Goal: Task Accomplishment & Management: Manage account settings

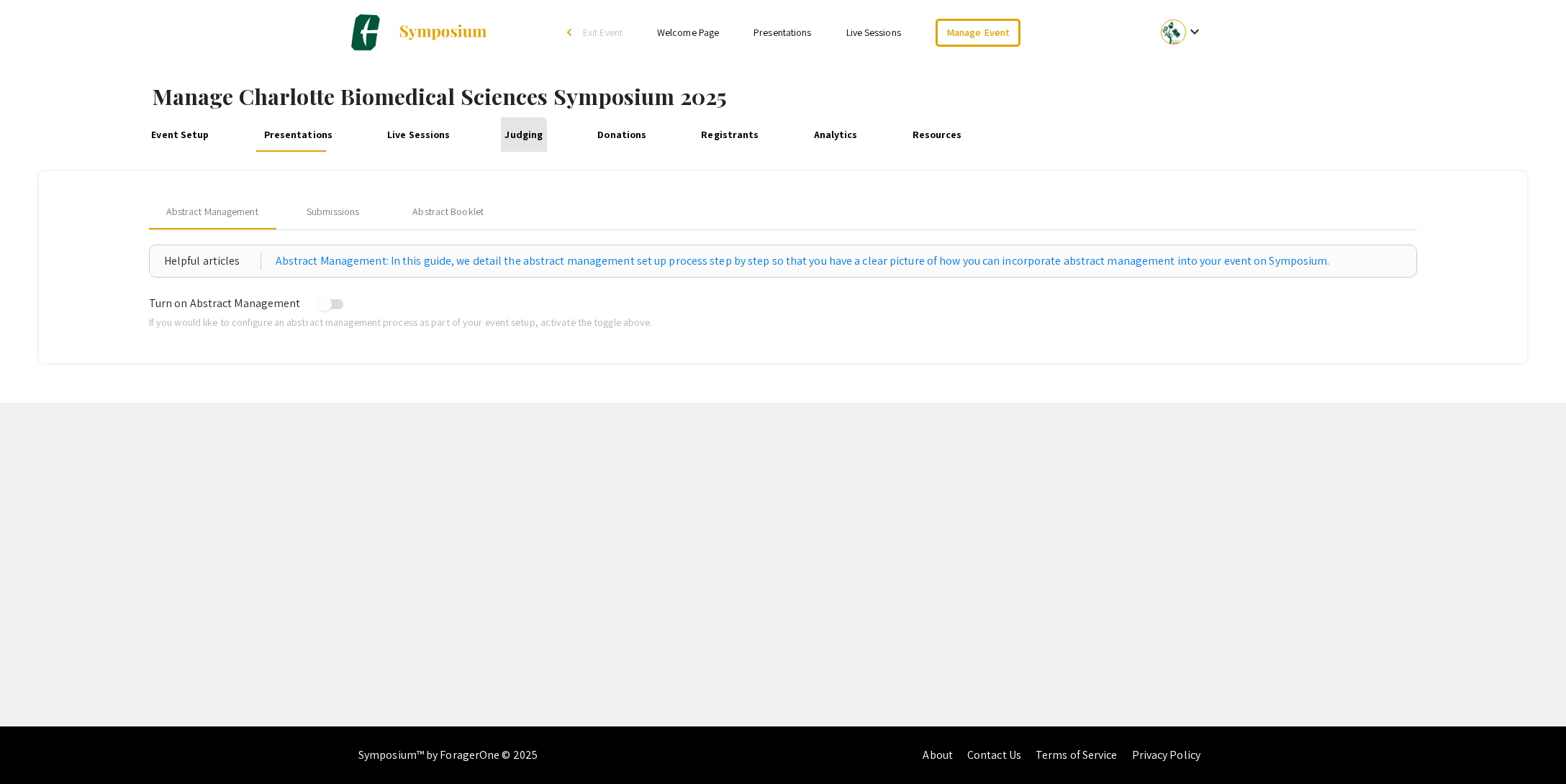
click at [502, 137] on link "Judging" at bounding box center [523, 134] width 46 height 35
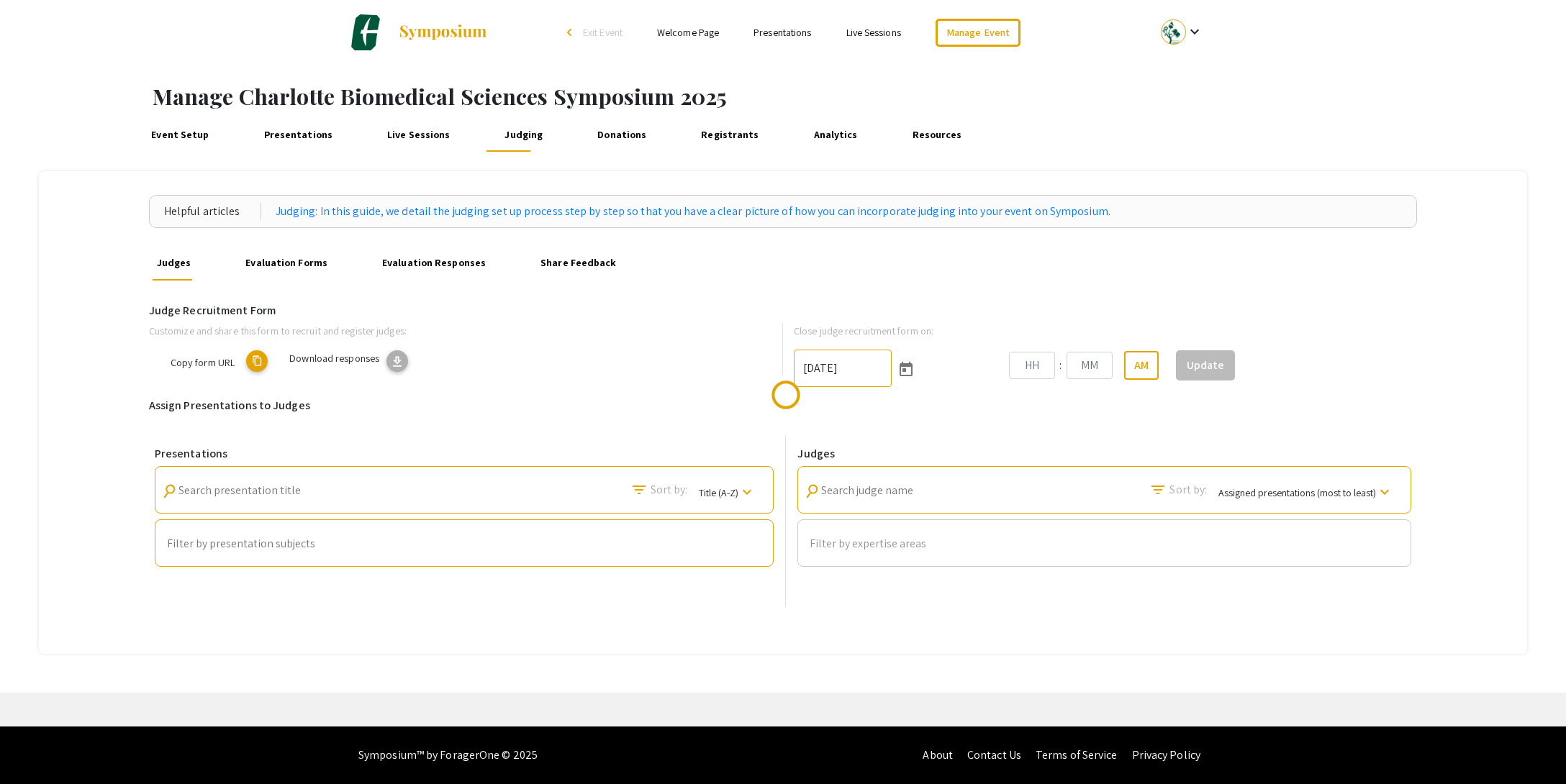
click at [270, 261] on link "Evaluation Forms" at bounding box center [286, 263] width 89 height 35
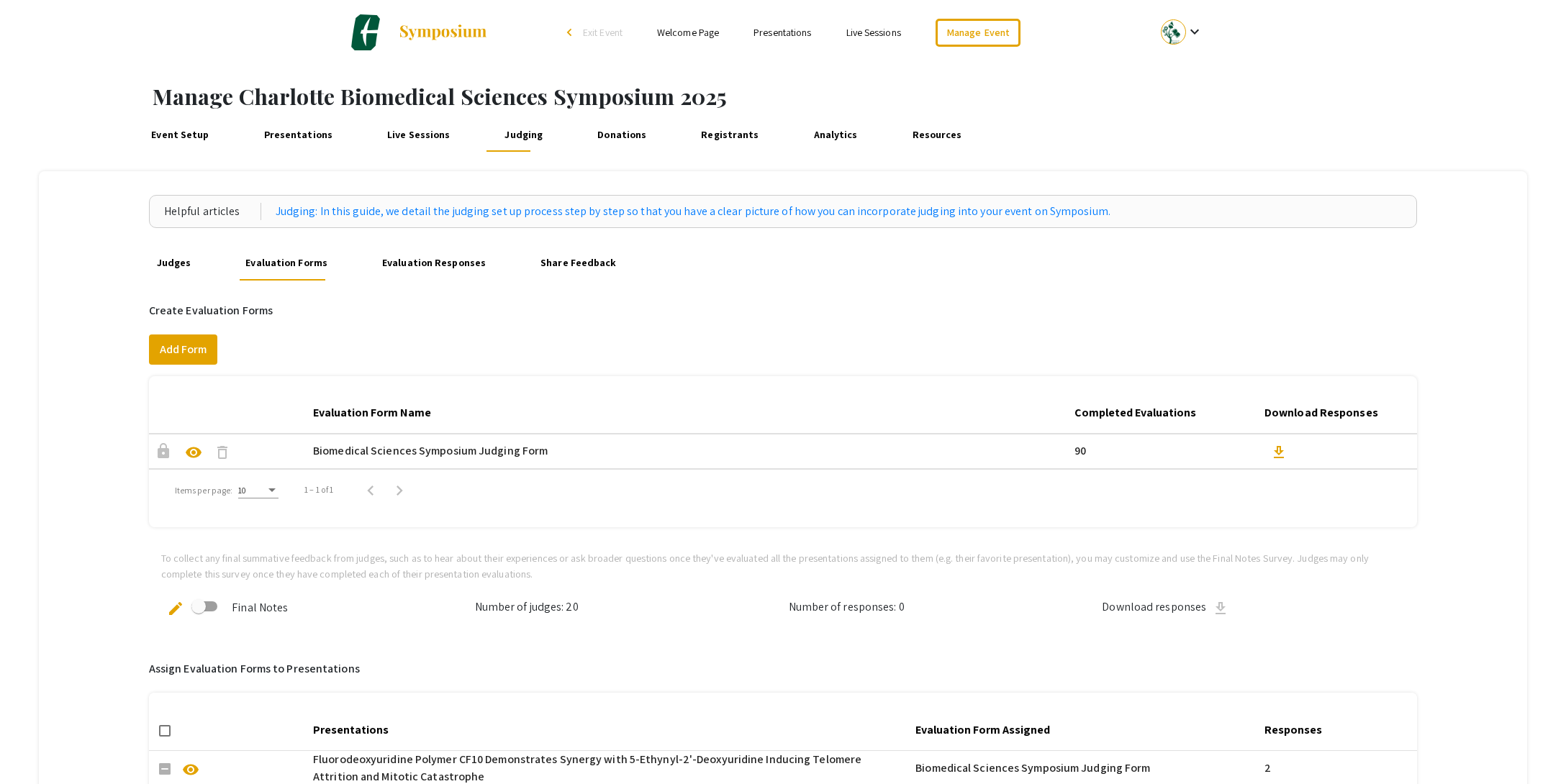
click at [1277, 446] on span "download" at bounding box center [1278, 452] width 17 height 17
click at [152, 265] on link "Judges" at bounding box center [173, 263] width 42 height 35
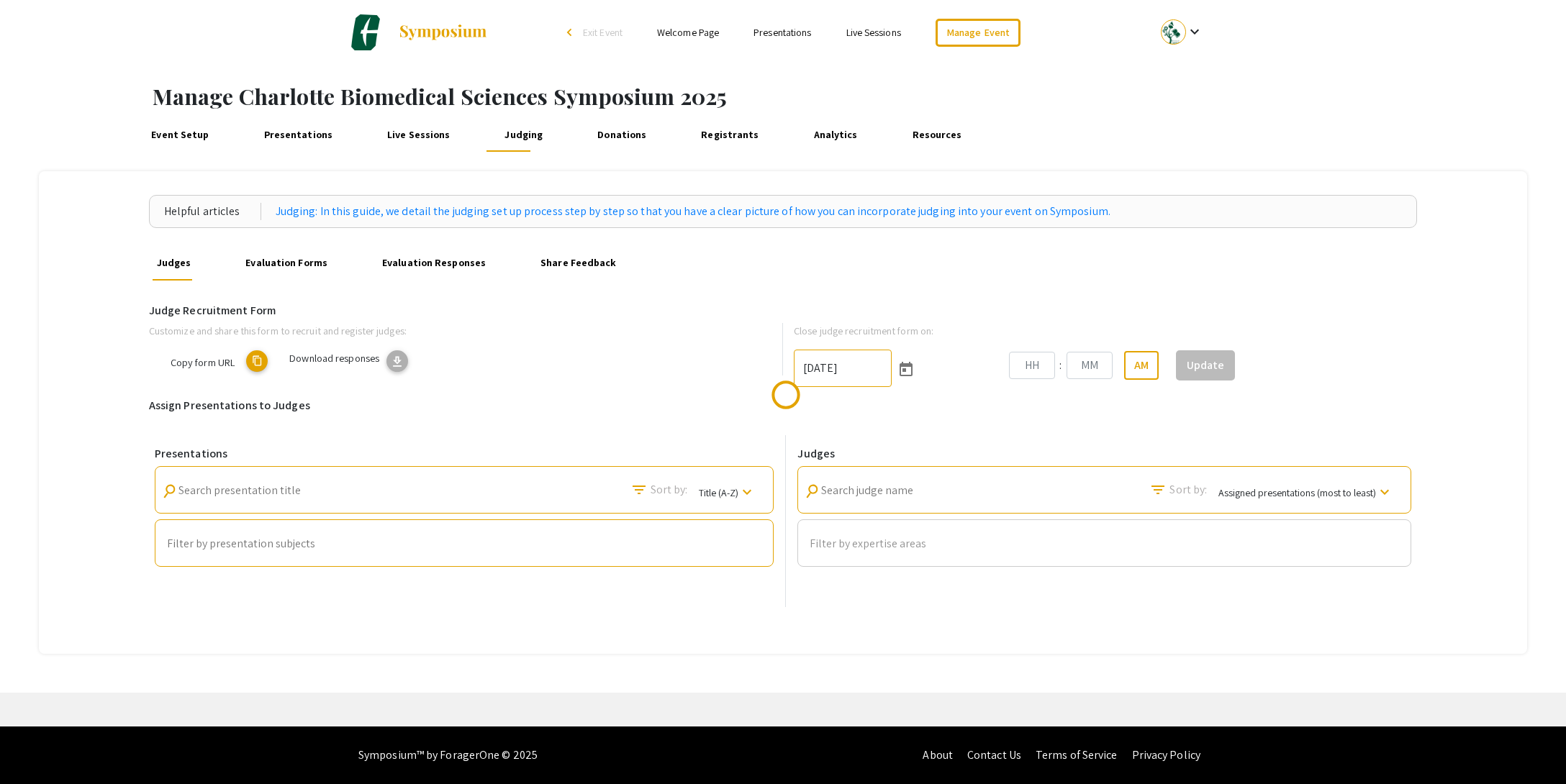
click at [448, 262] on link "Evaluation Responses" at bounding box center [434, 263] width 112 height 35
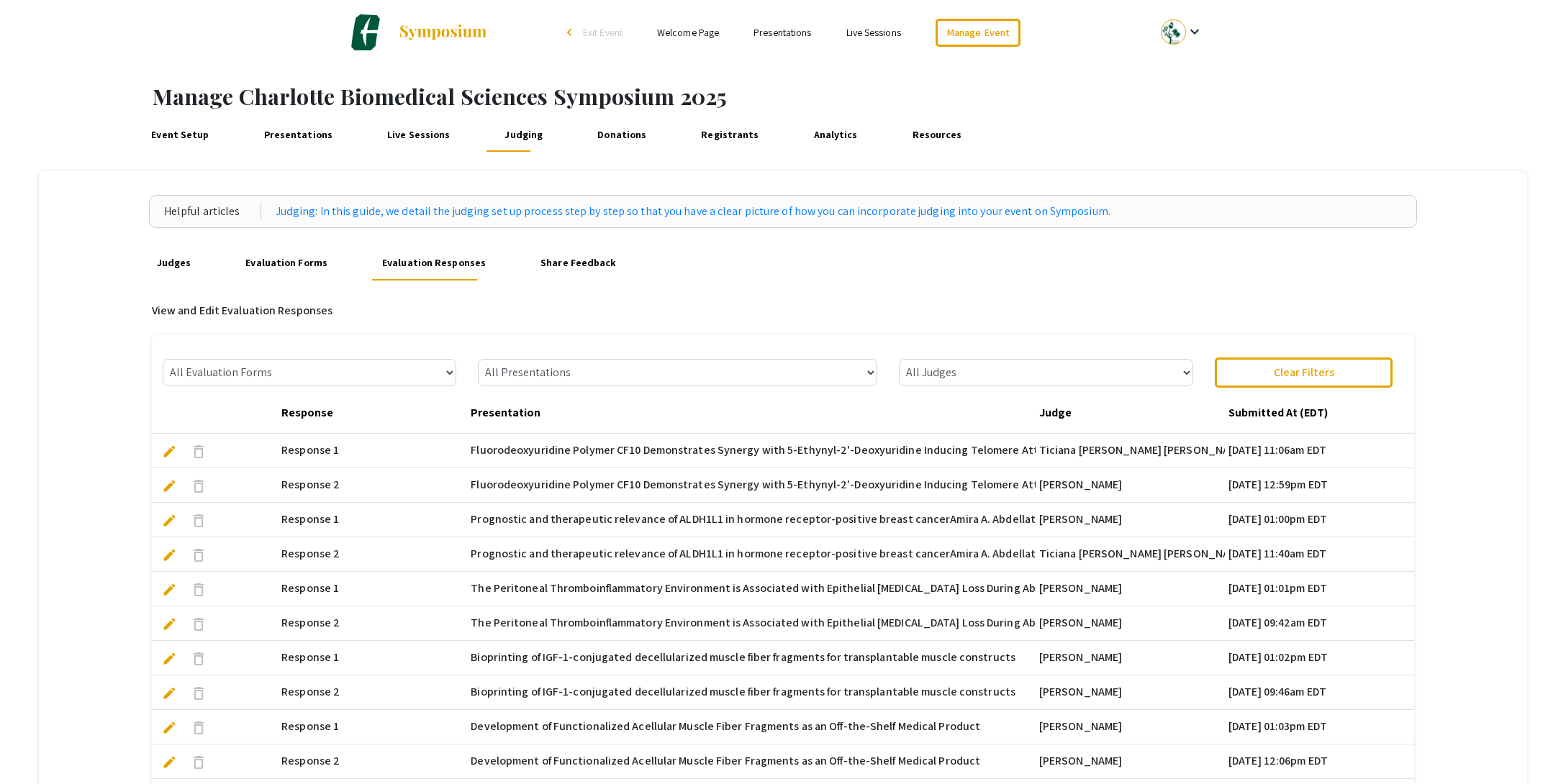
click at [176, 263] on link "Judges" at bounding box center [173, 263] width 42 height 35
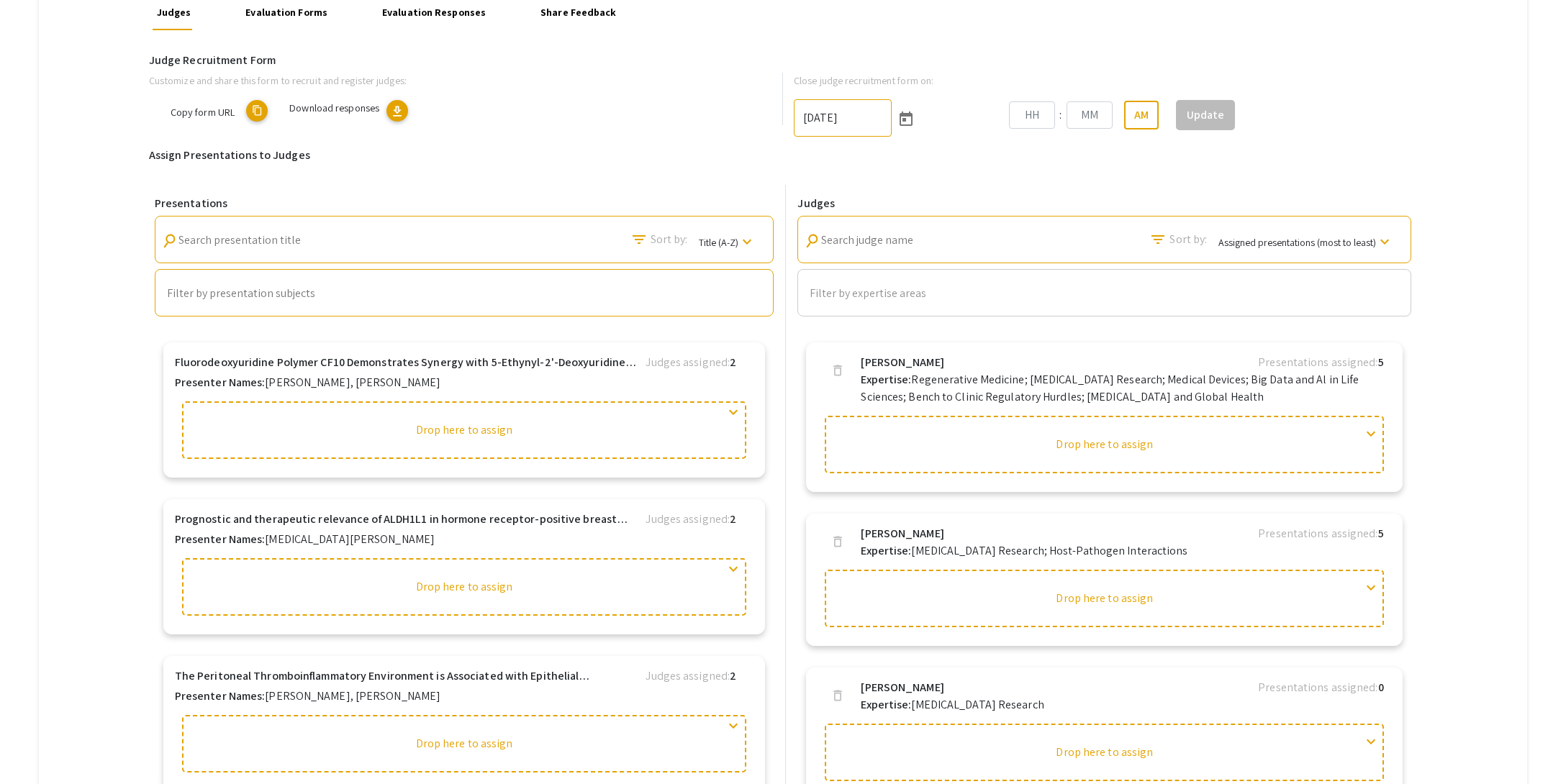
scroll to position [481, 0]
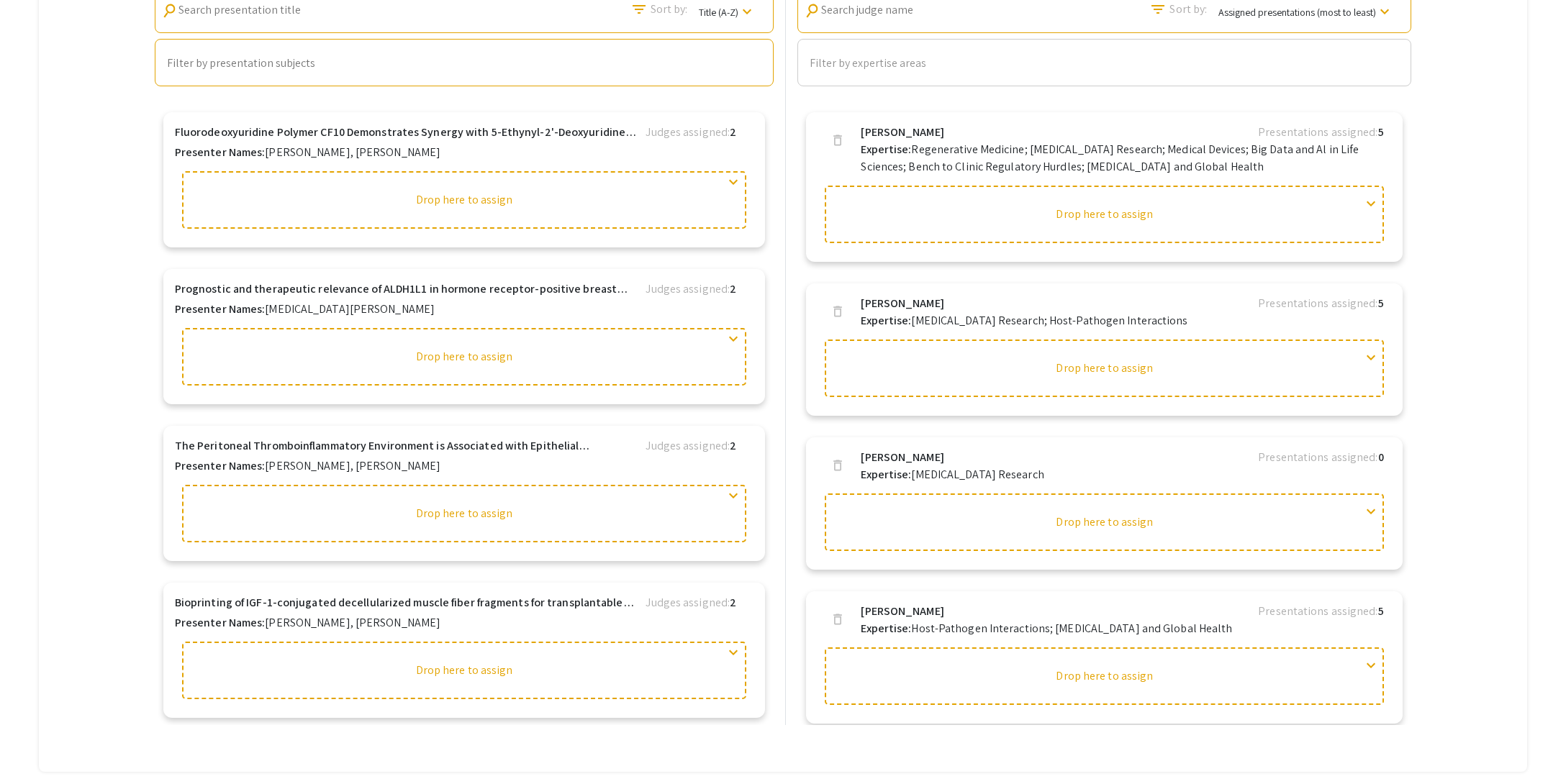
type input "9/5/2025"
type input "10"
type input "52"
click at [1089, 325] on p "Expertise: Cancer Research; Host-Pathogen Interactions" at bounding box center [1024, 320] width 327 height 17
click at [1373, 357] on span "expand_more" at bounding box center [1370, 357] width 17 height 17
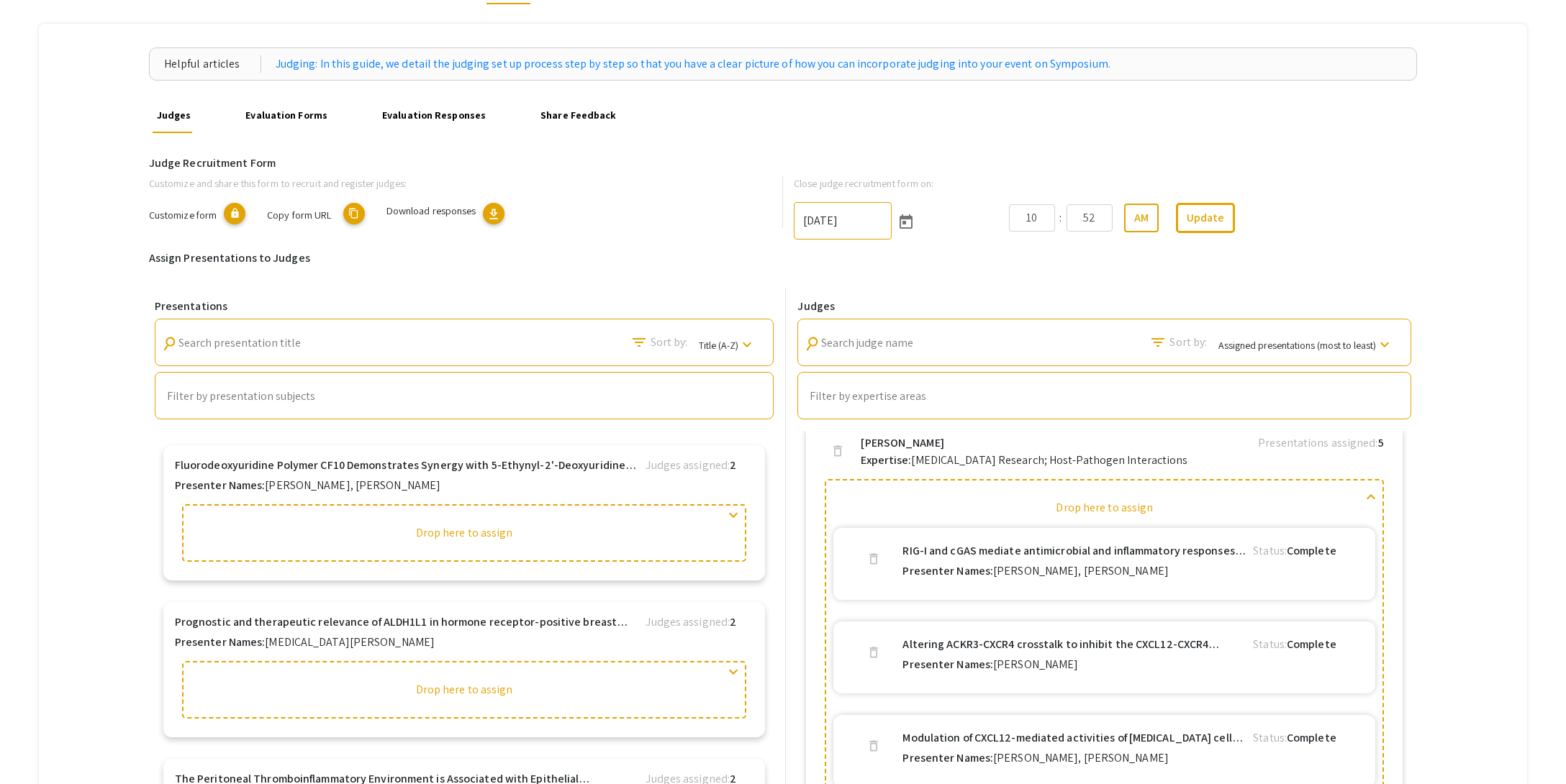
scroll to position [0, 0]
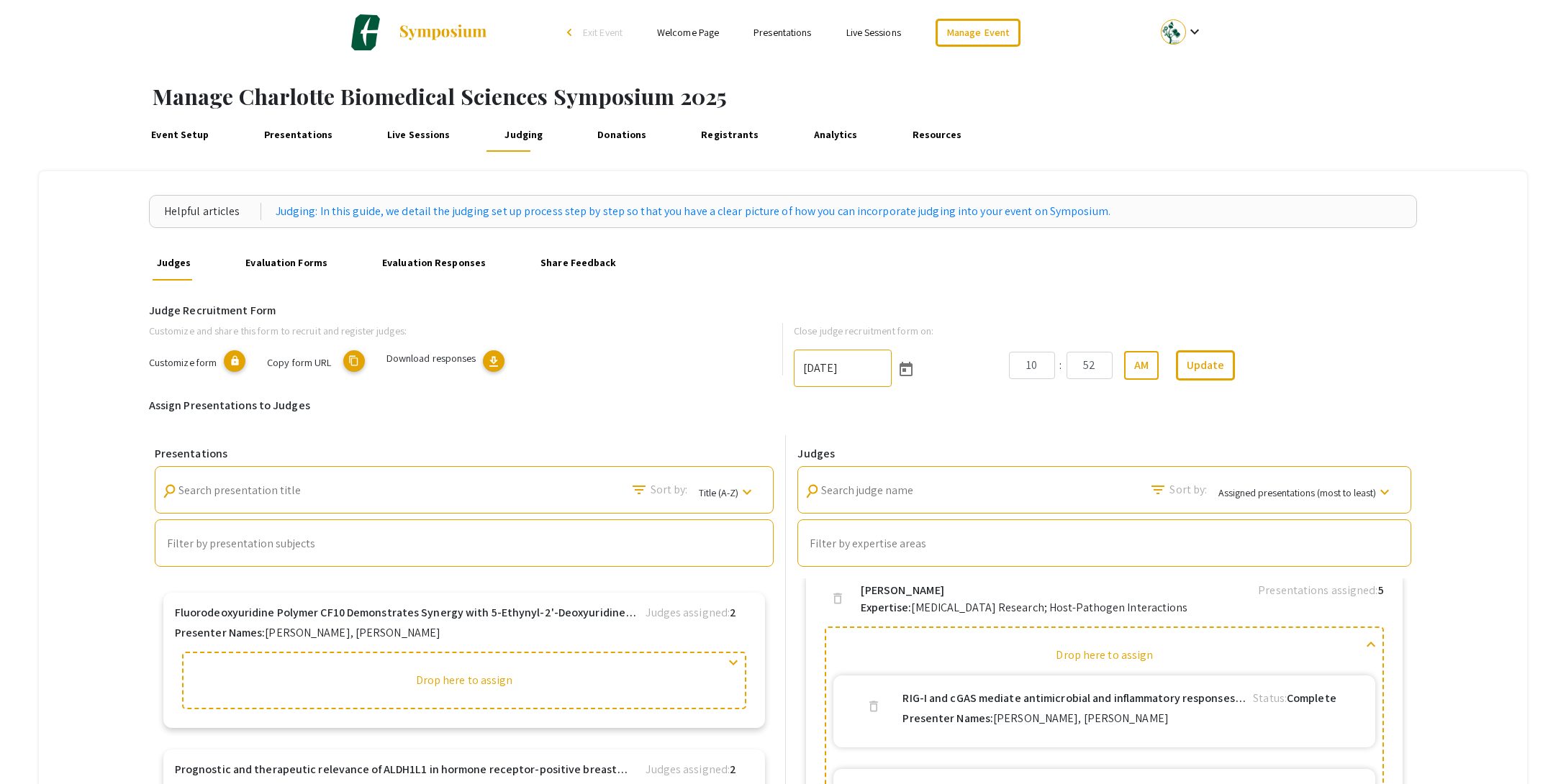
click at [275, 265] on link "Evaluation Forms" at bounding box center [286, 263] width 89 height 35
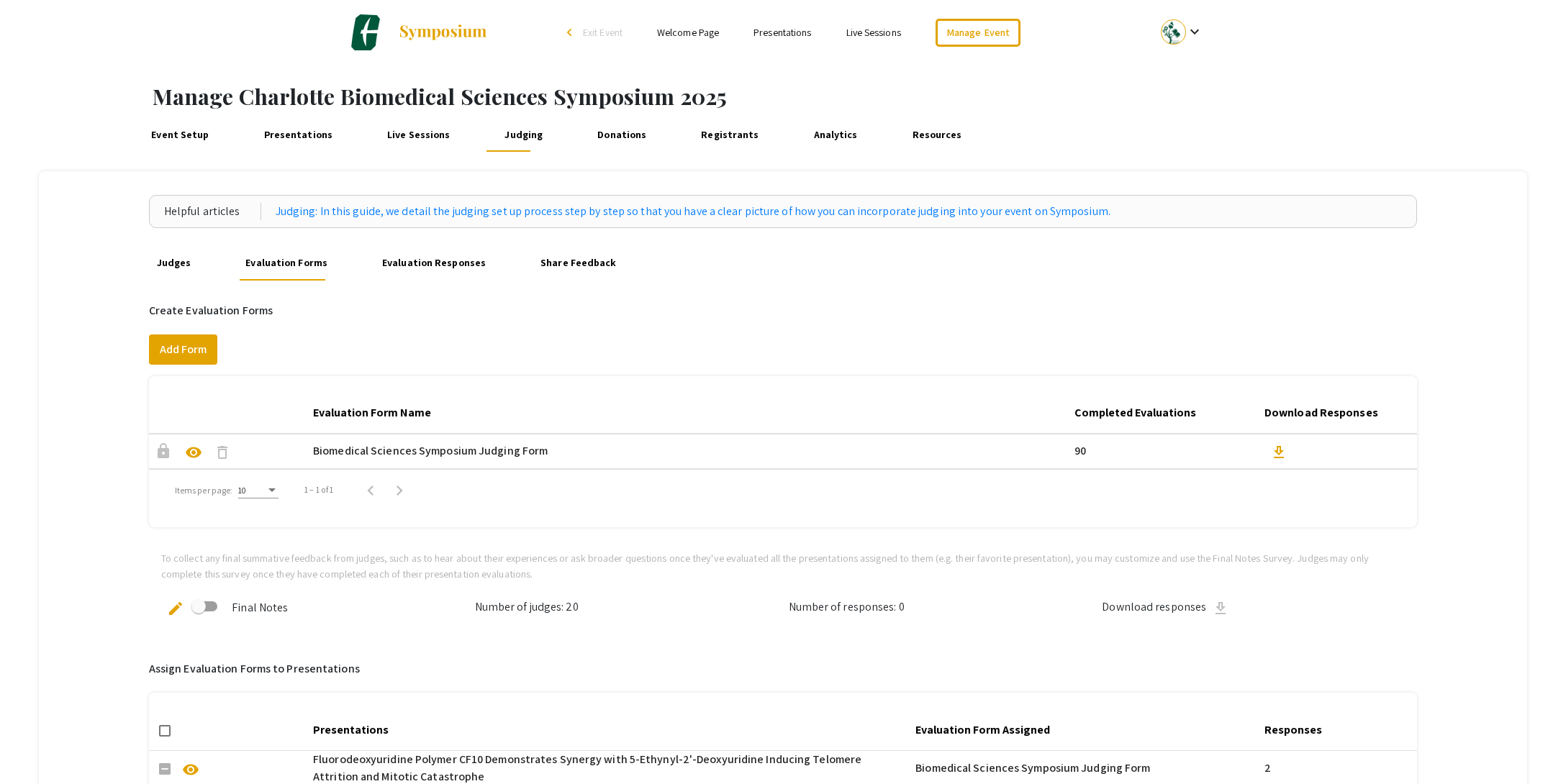
click at [167, 266] on link "Judges" at bounding box center [173, 263] width 42 height 35
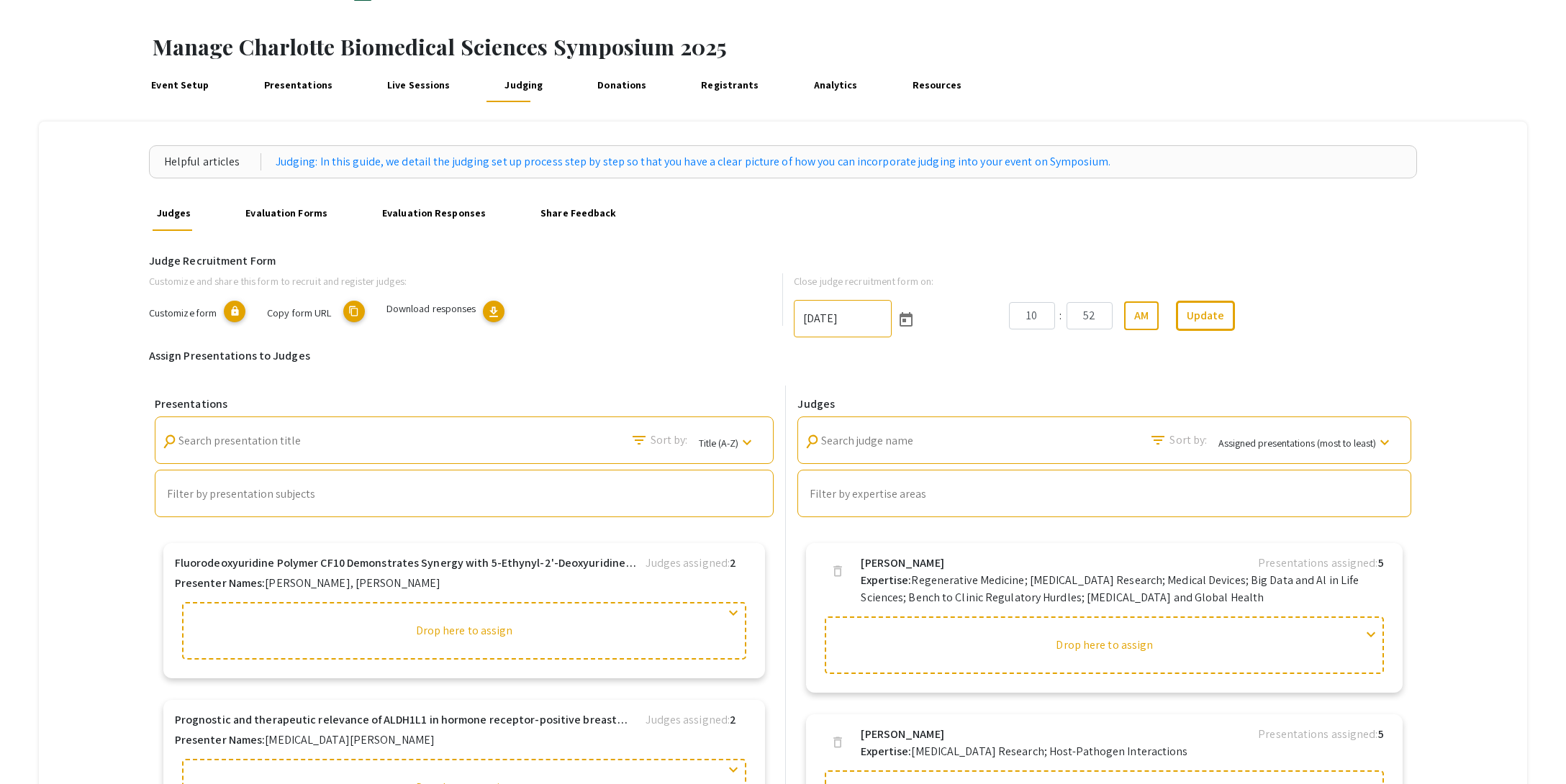
scroll to position [55, 0]
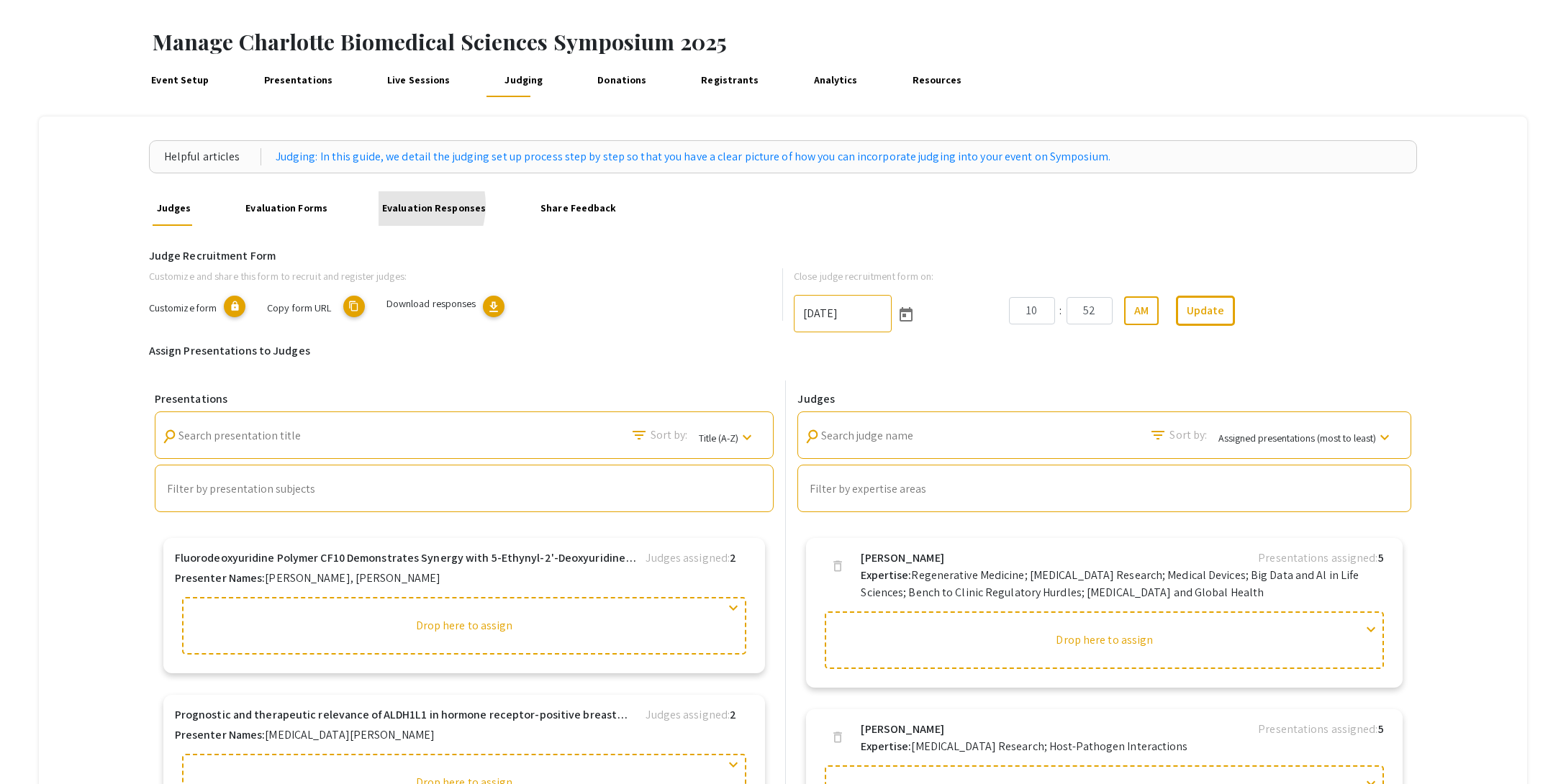
click at [395, 206] on link "Evaluation Responses" at bounding box center [434, 208] width 112 height 35
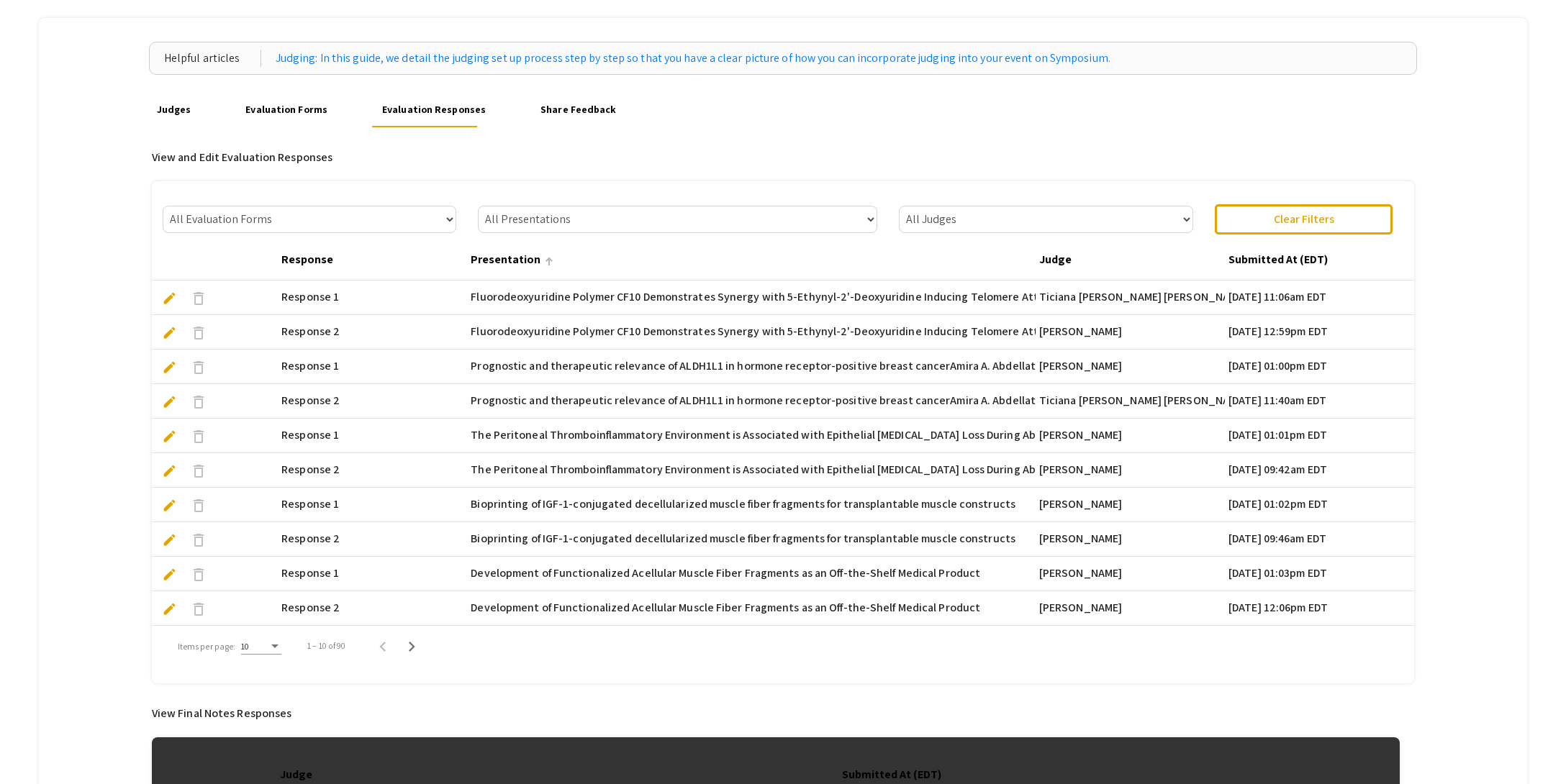
scroll to position [64, 0]
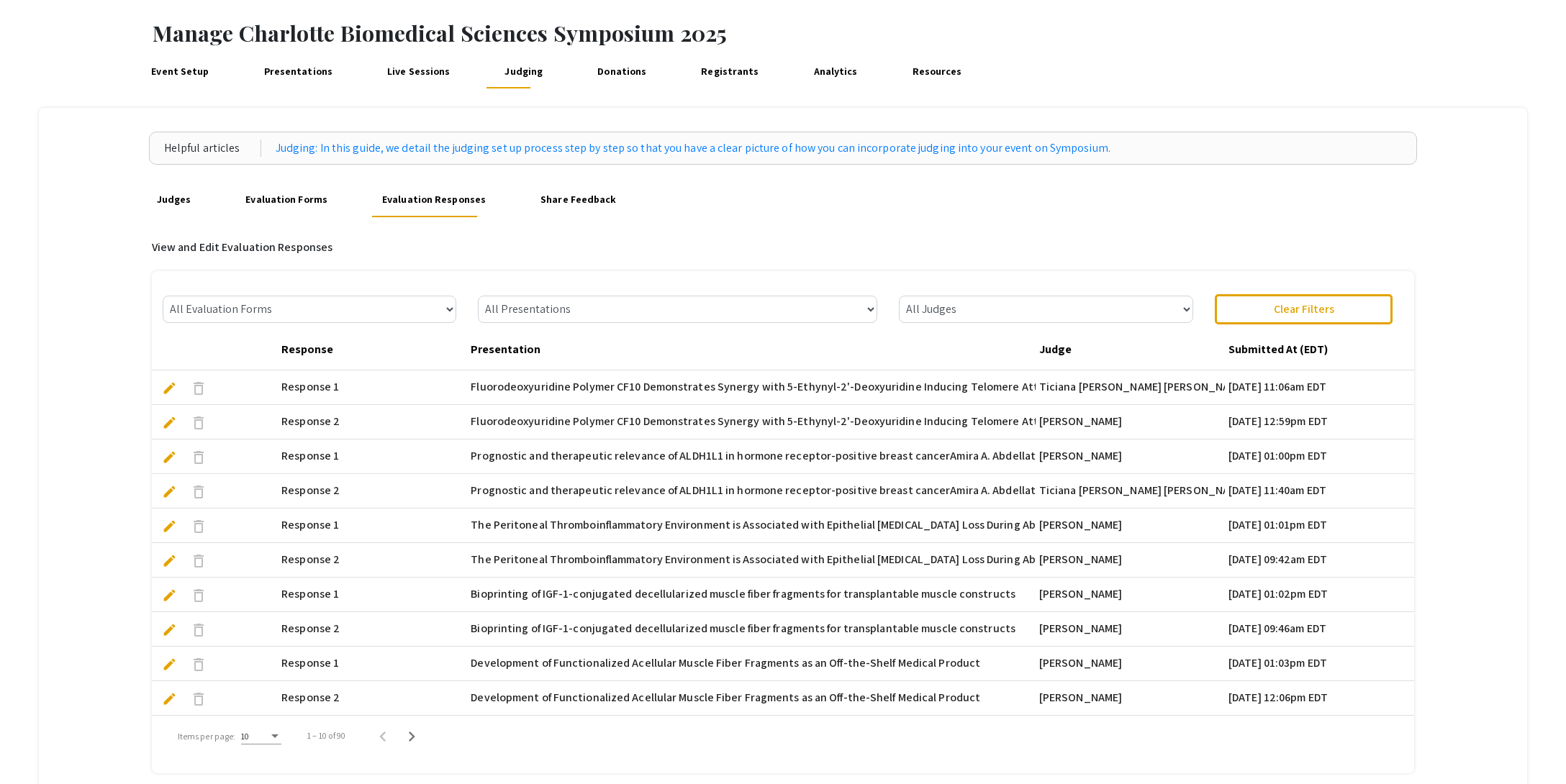
click at [267, 200] on link "Evaluation Forms" at bounding box center [286, 200] width 89 height 35
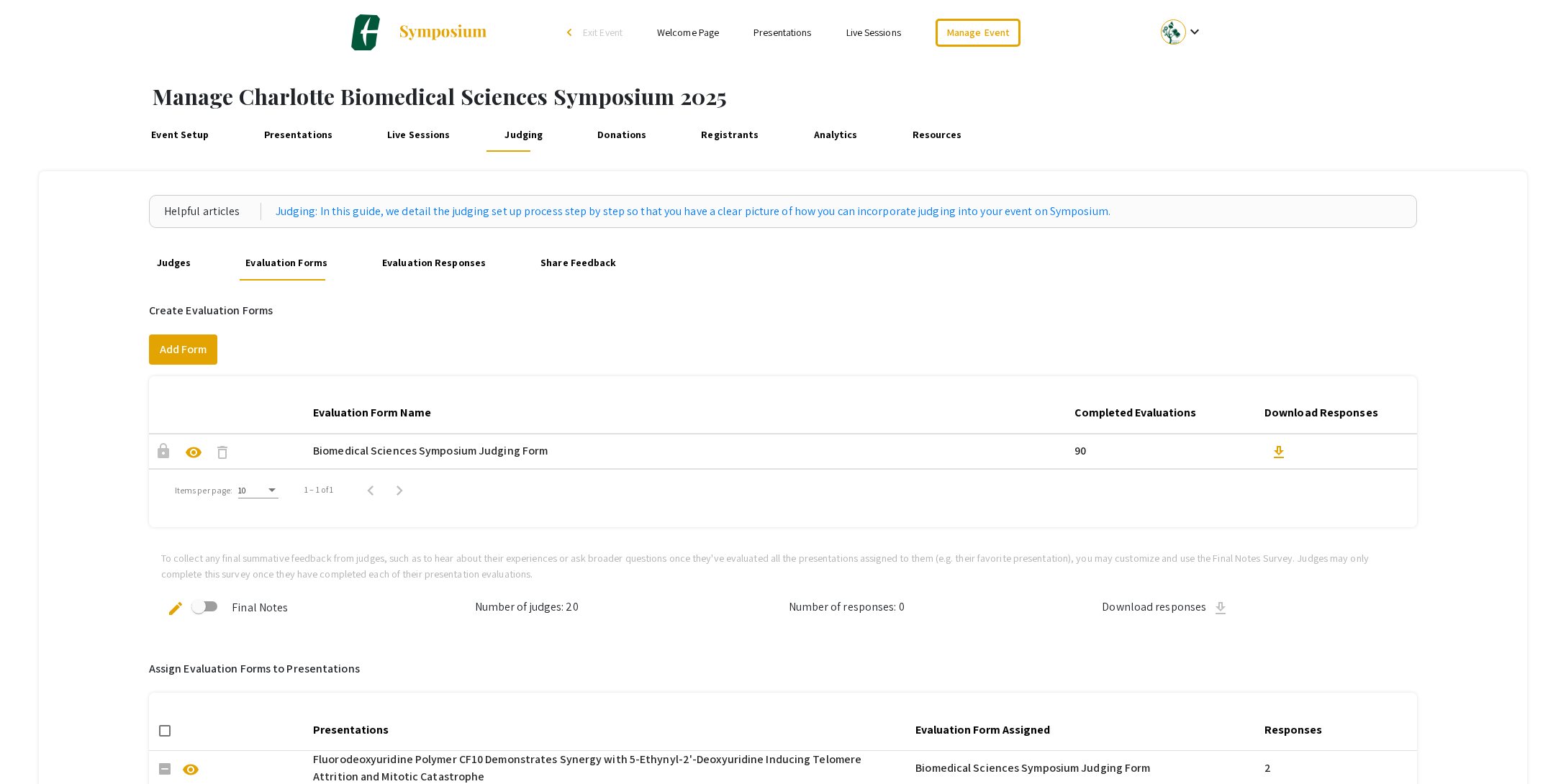
click at [184, 266] on link "Judges" at bounding box center [173, 263] width 42 height 35
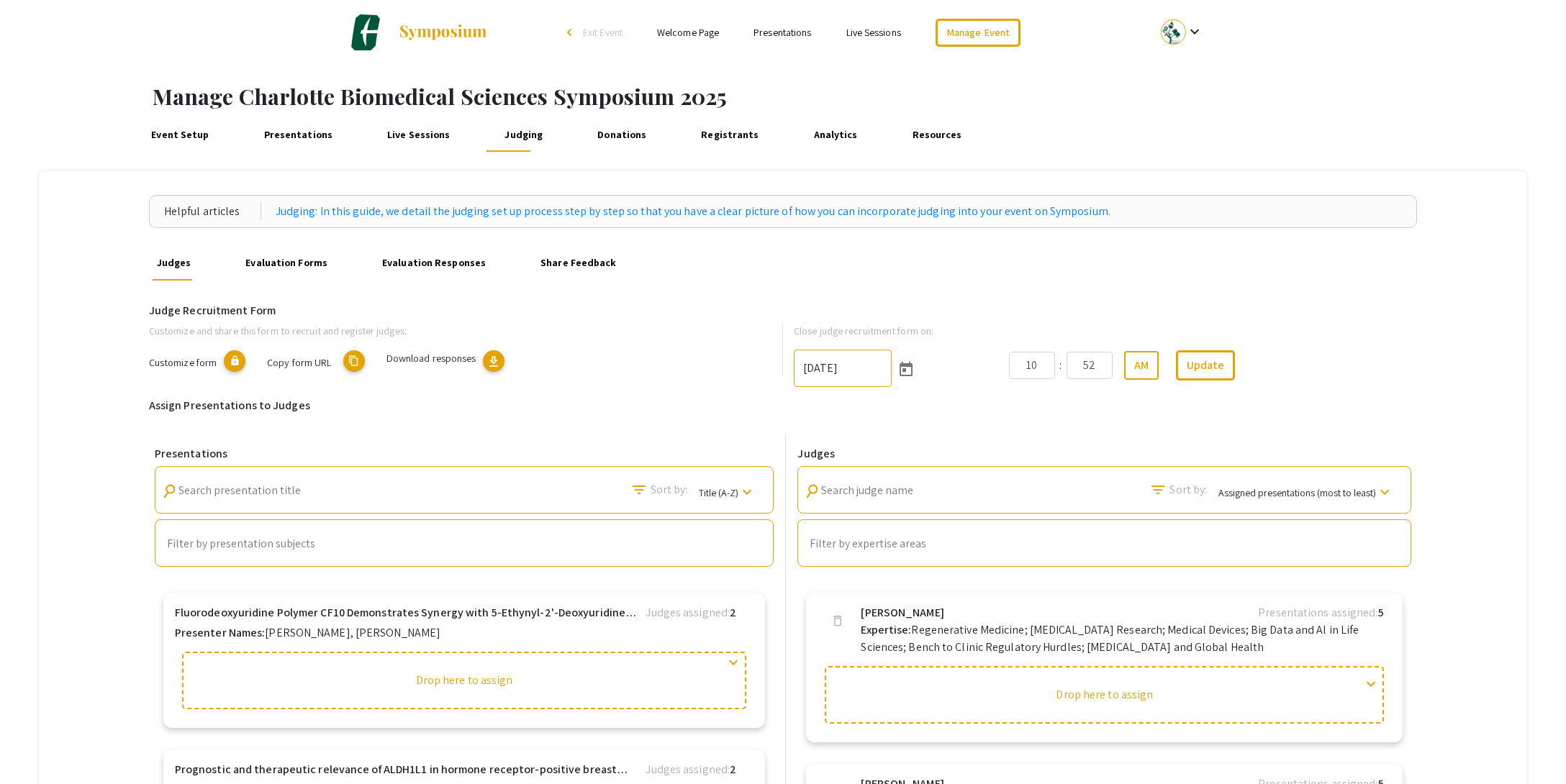
click at [563, 261] on link "Share Feedback" at bounding box center [579, 263] width 84 height 35
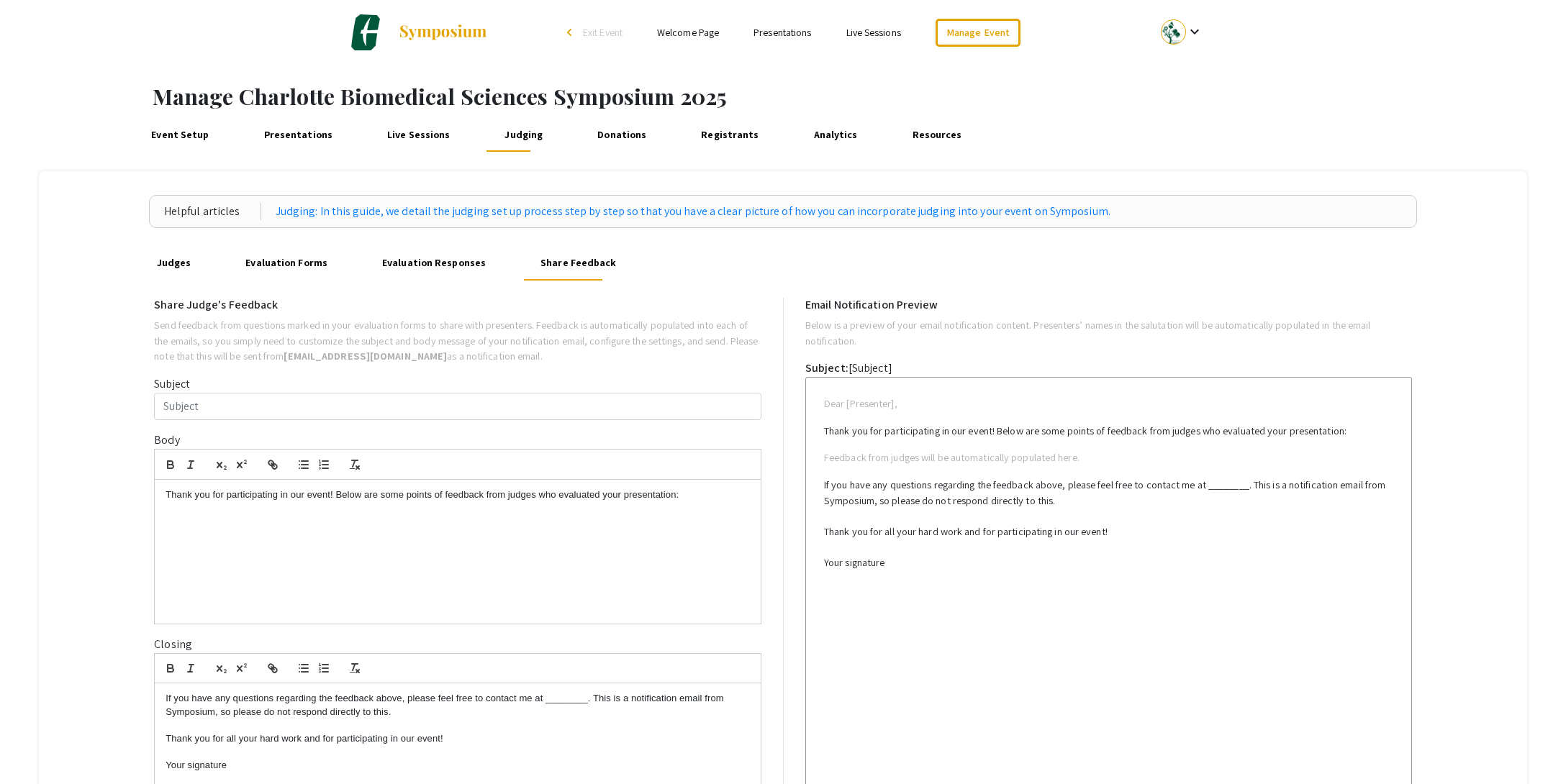
click at [436, 261] on link "Evaluation Responses" at bounding box center [434, 263] width 112 height 35
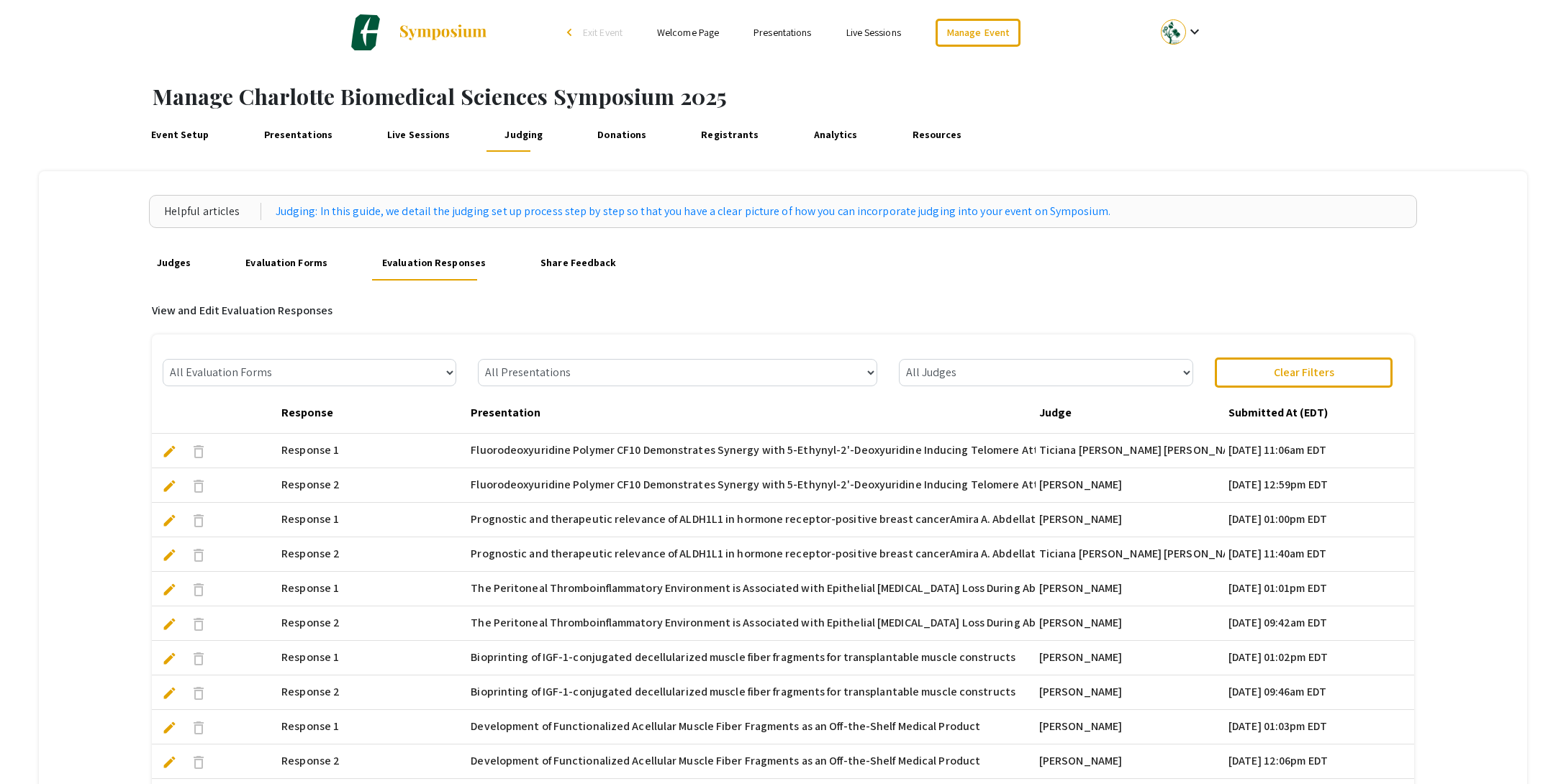
click at [266, 267] on link "Evaluation Forms" at bounding box center [286, 263] width 89 height 35
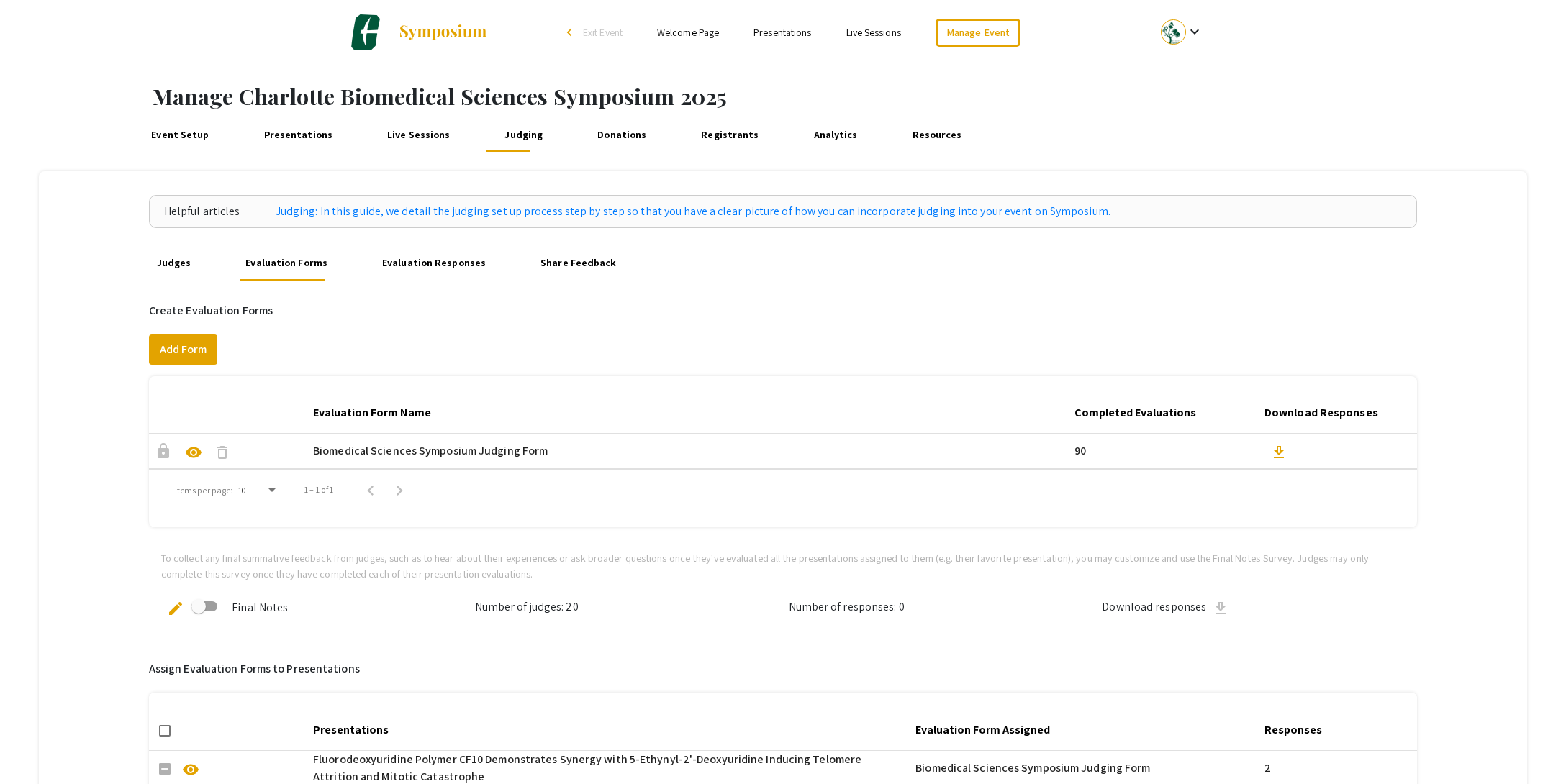
click at [184, 259] on link "Judges" at bounding box center [173, 263] width 42 height 35
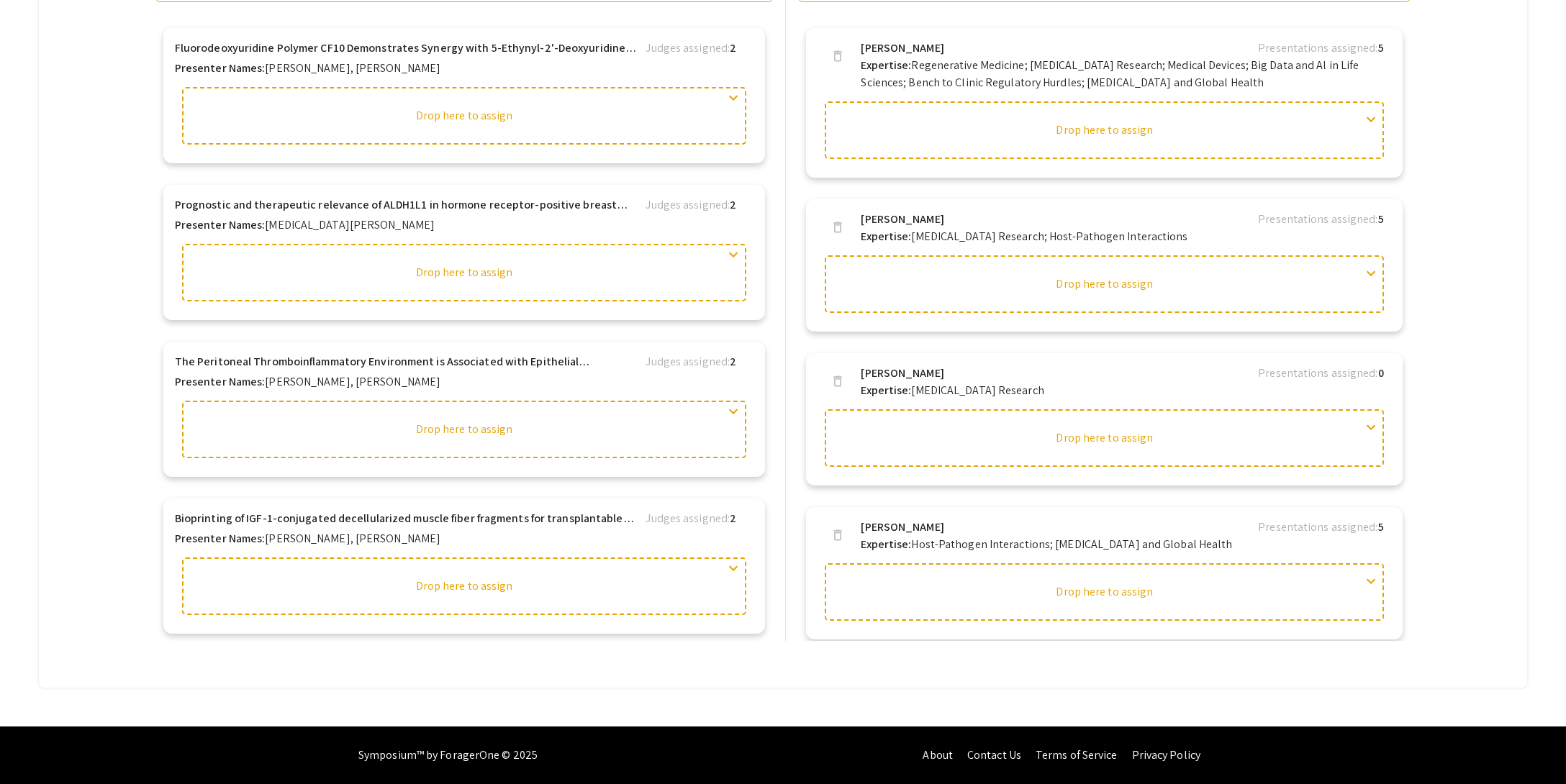
scroll to position [7, 0]
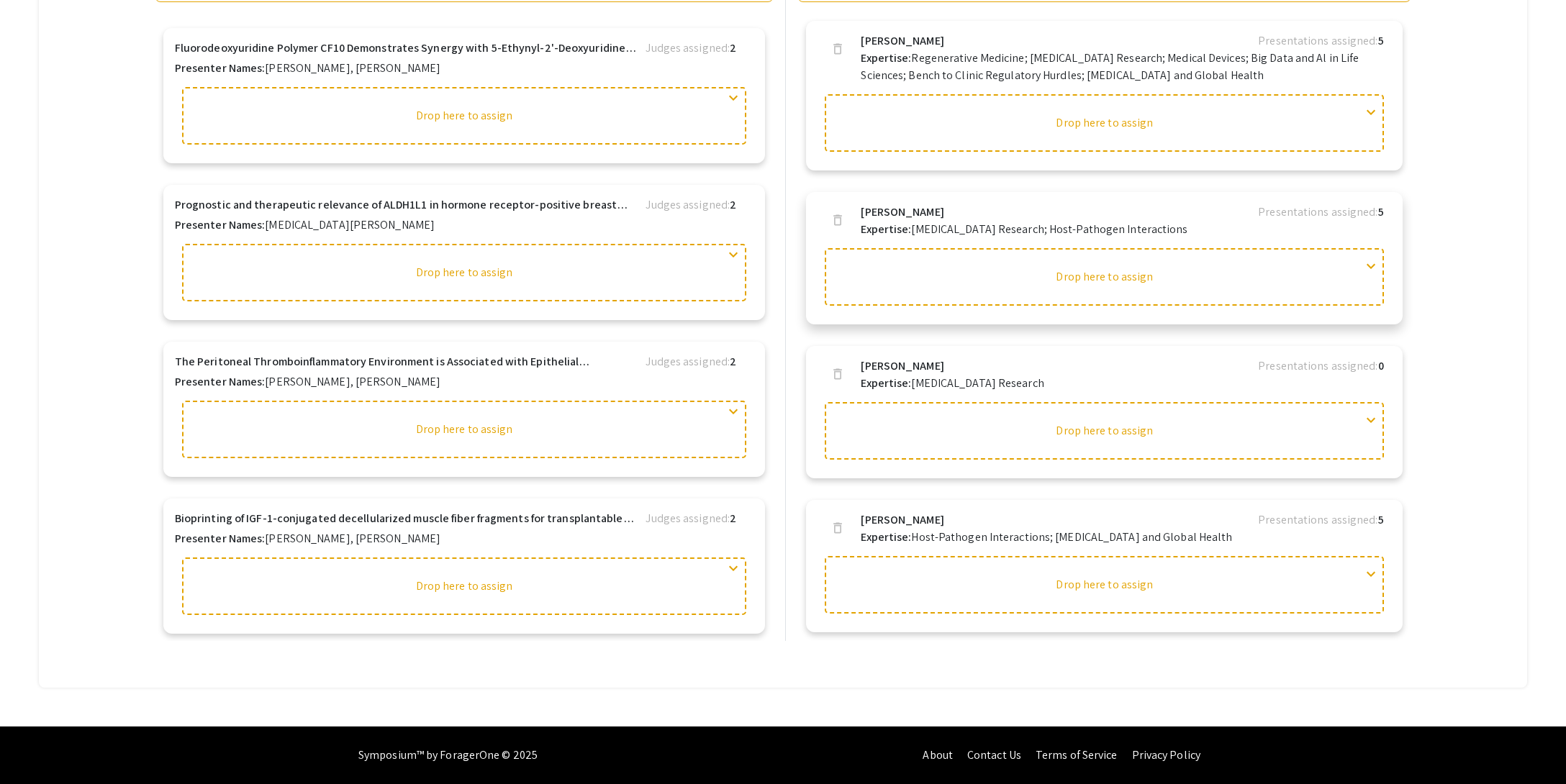
click at [1378, 274] on span "expand_more" at bounding box center [1370, 266] width 17 height 17
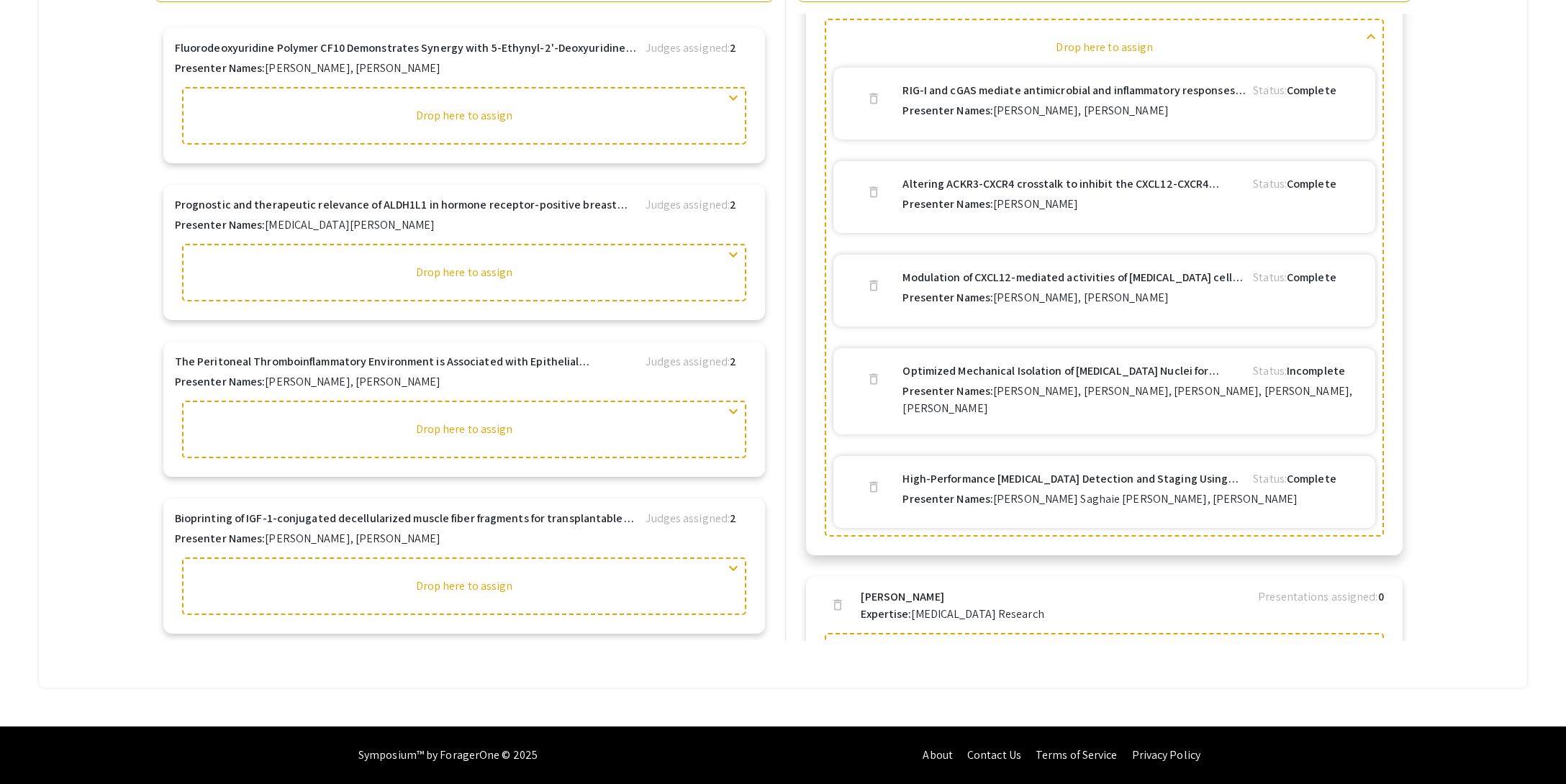
scroll to position [240, 0]
click at [990, 370] on b "Optimized Mechanical Isolation of Glioblastoma Nuclei for Biomechanical Analysis" at bounding box center [1075, 368] width 345 height 17
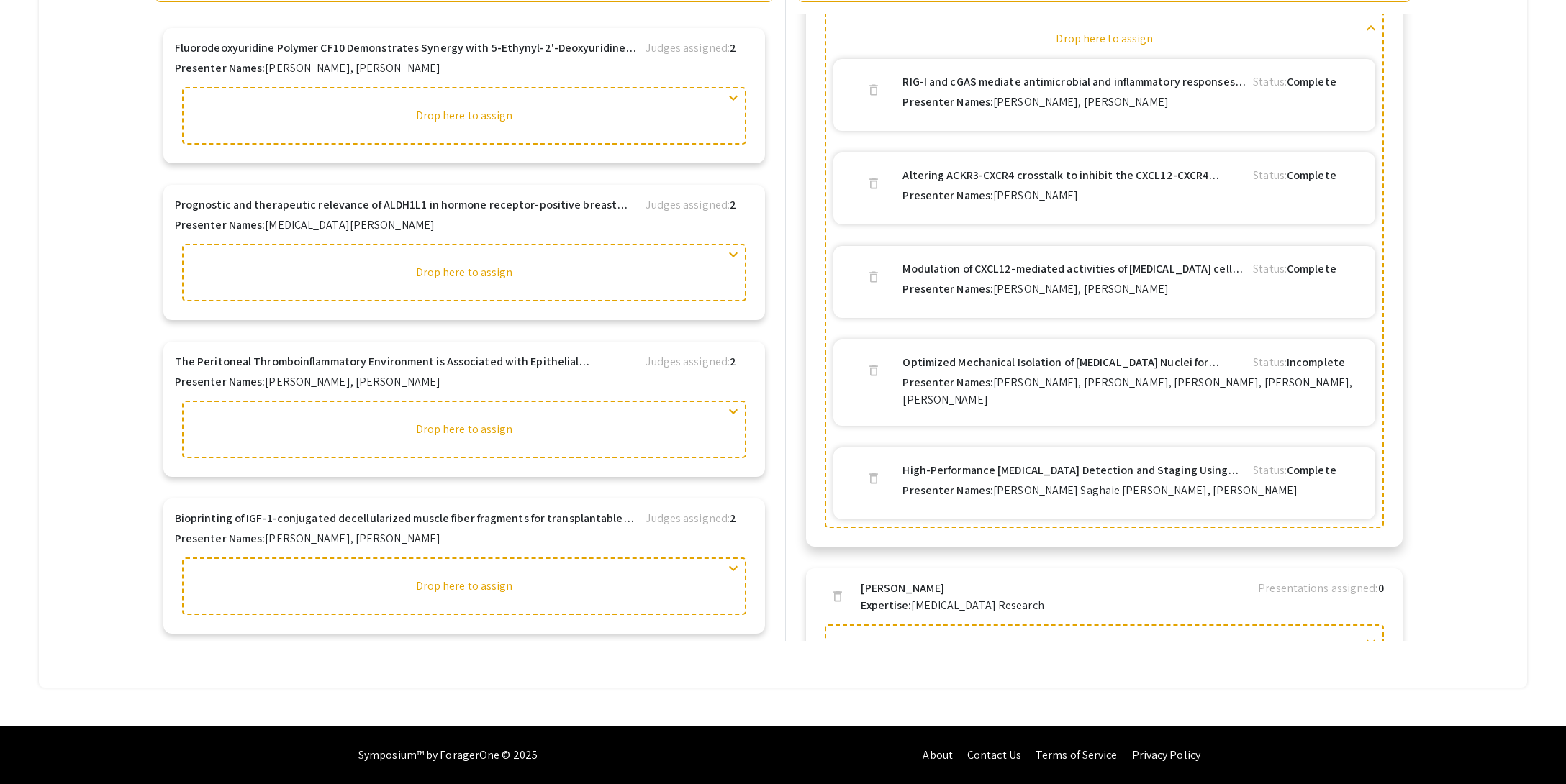
click at [932, 368] on b "Optimized Mechanical Isolation of Glioblastoma Nuclei for Biomechanical Analysis" at bounding box center [1075, 362] width 345 height 17
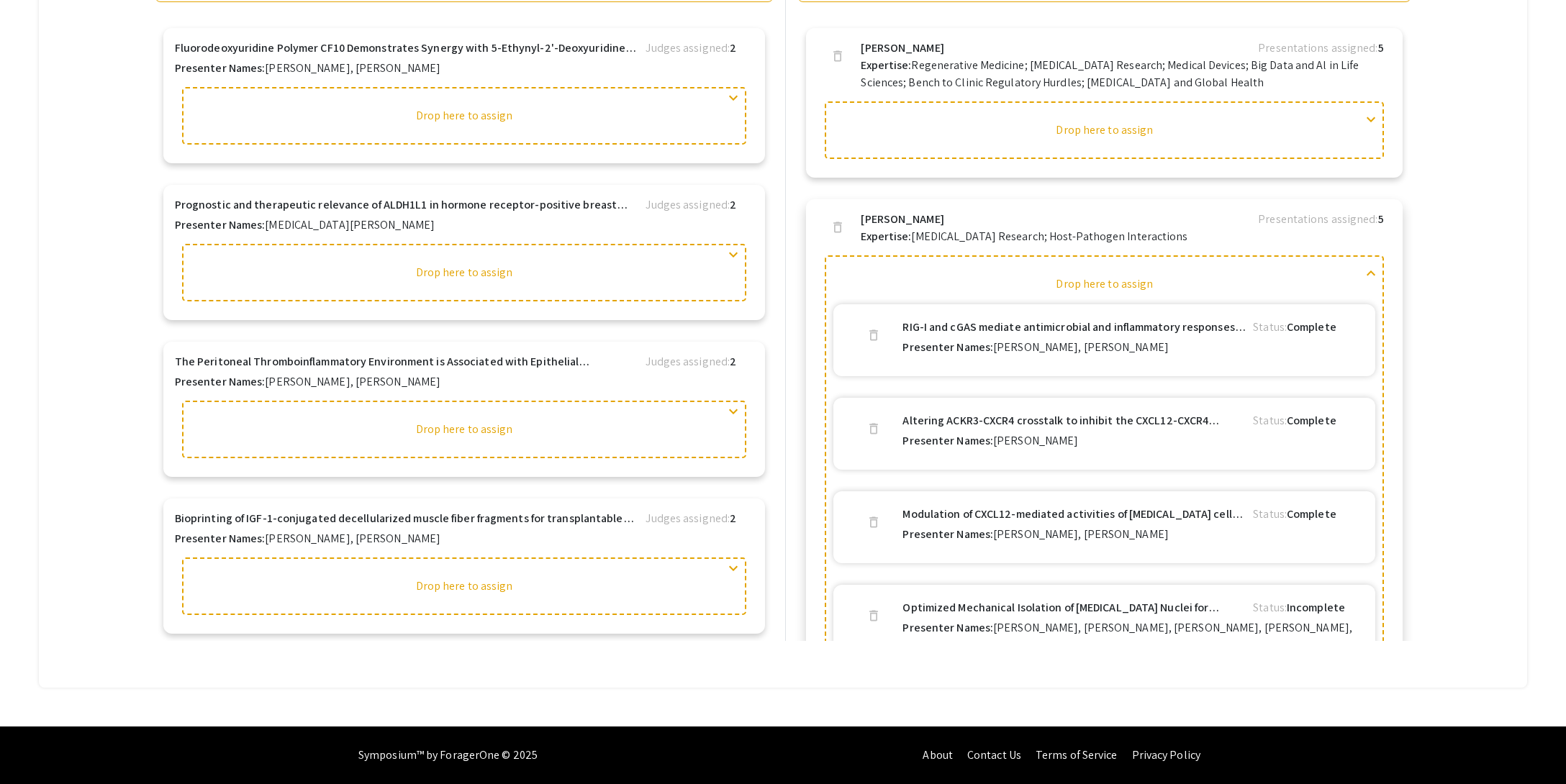
scroll to position [0, 0]
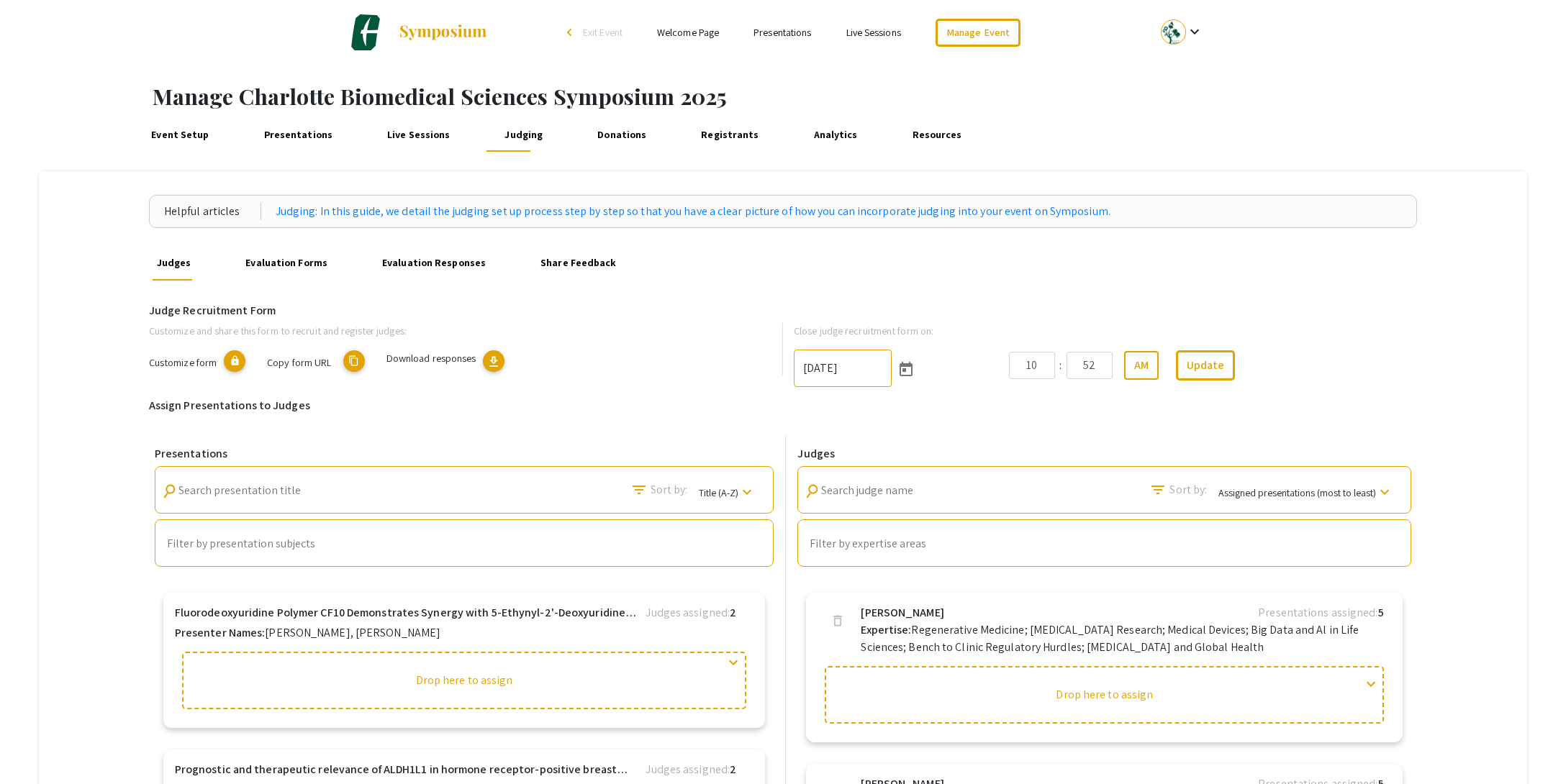
click at [301, 267] on link "Evaluation Forms" at bounding box center [286, 263] width 89 height 35
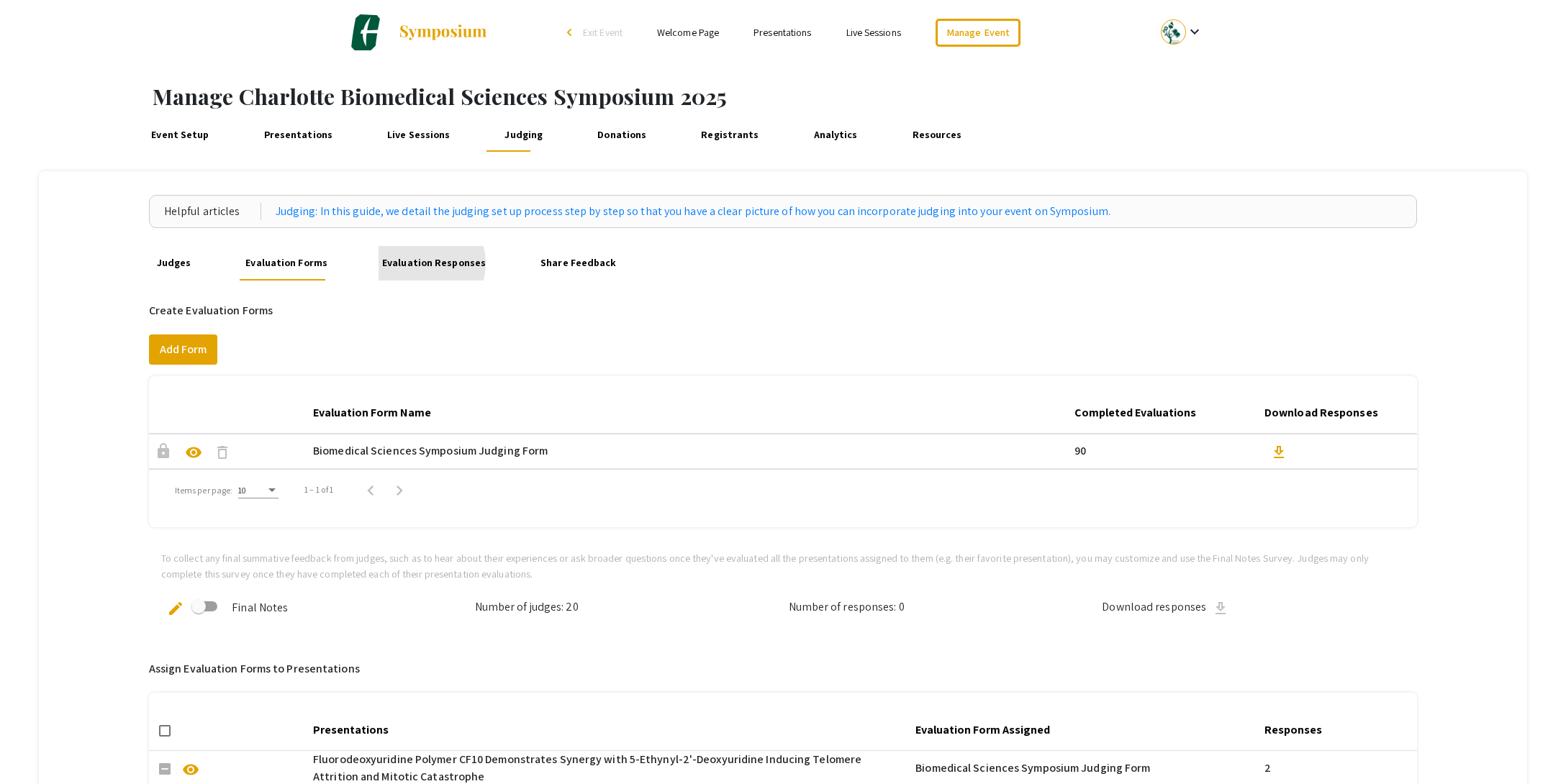
click at [415, 264] on link "Evaluation Responses" at bounding box center [434, 263] width 112 height 35
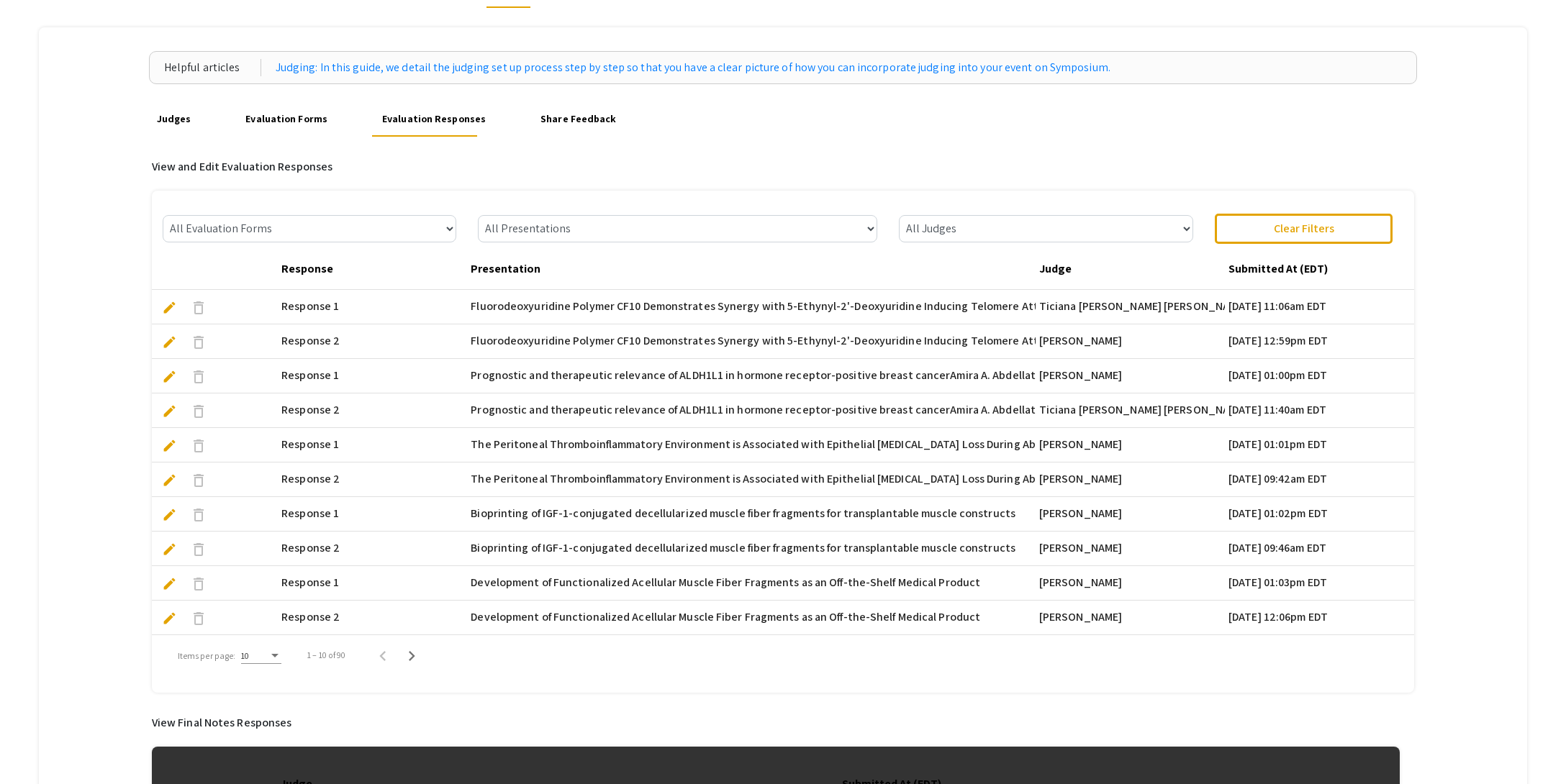
scroll to position [36, 0]
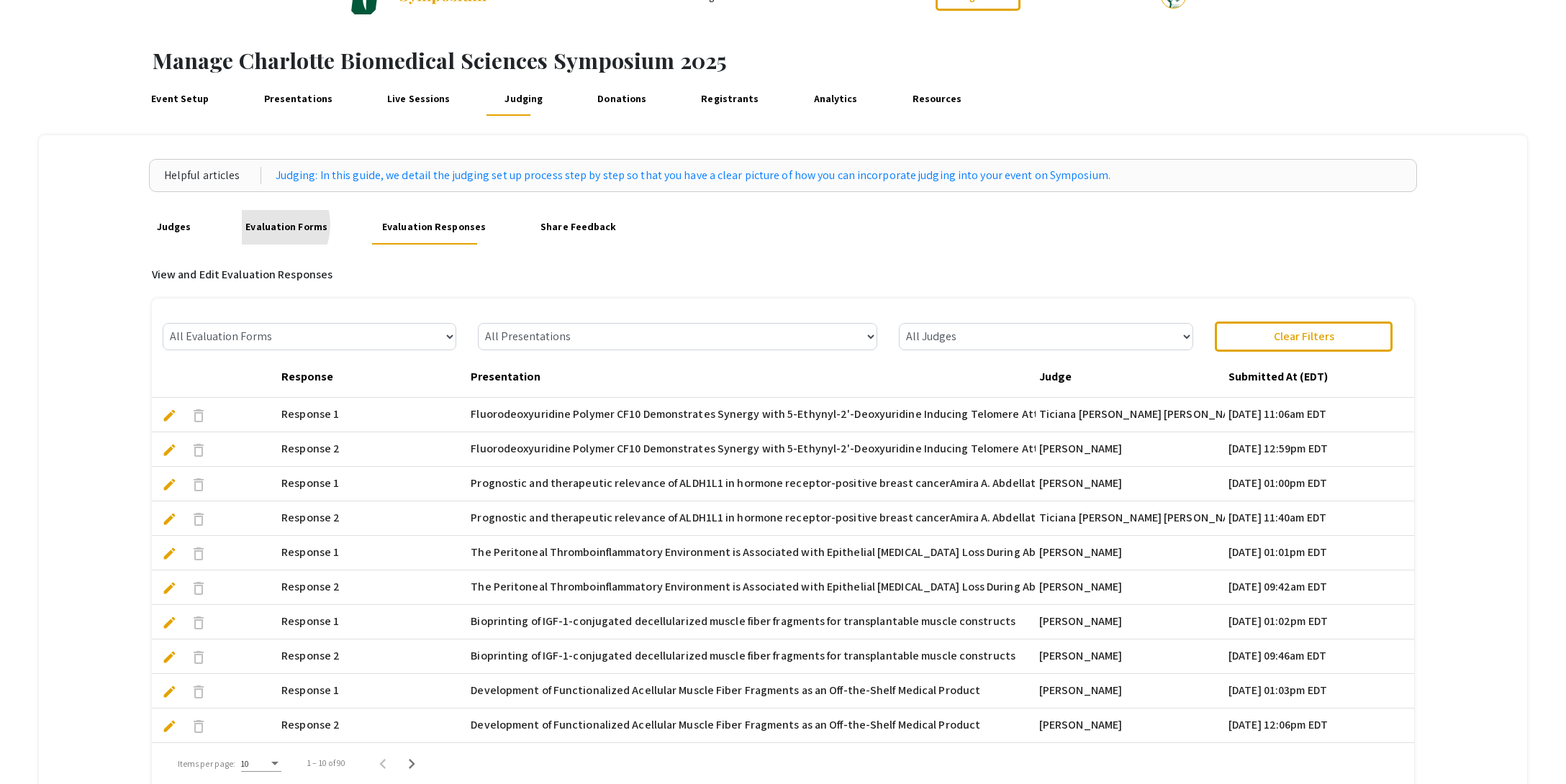
click at [265, 225] on link "Evaluation Forms" at bounding box center [286, 227] width 89 height 35
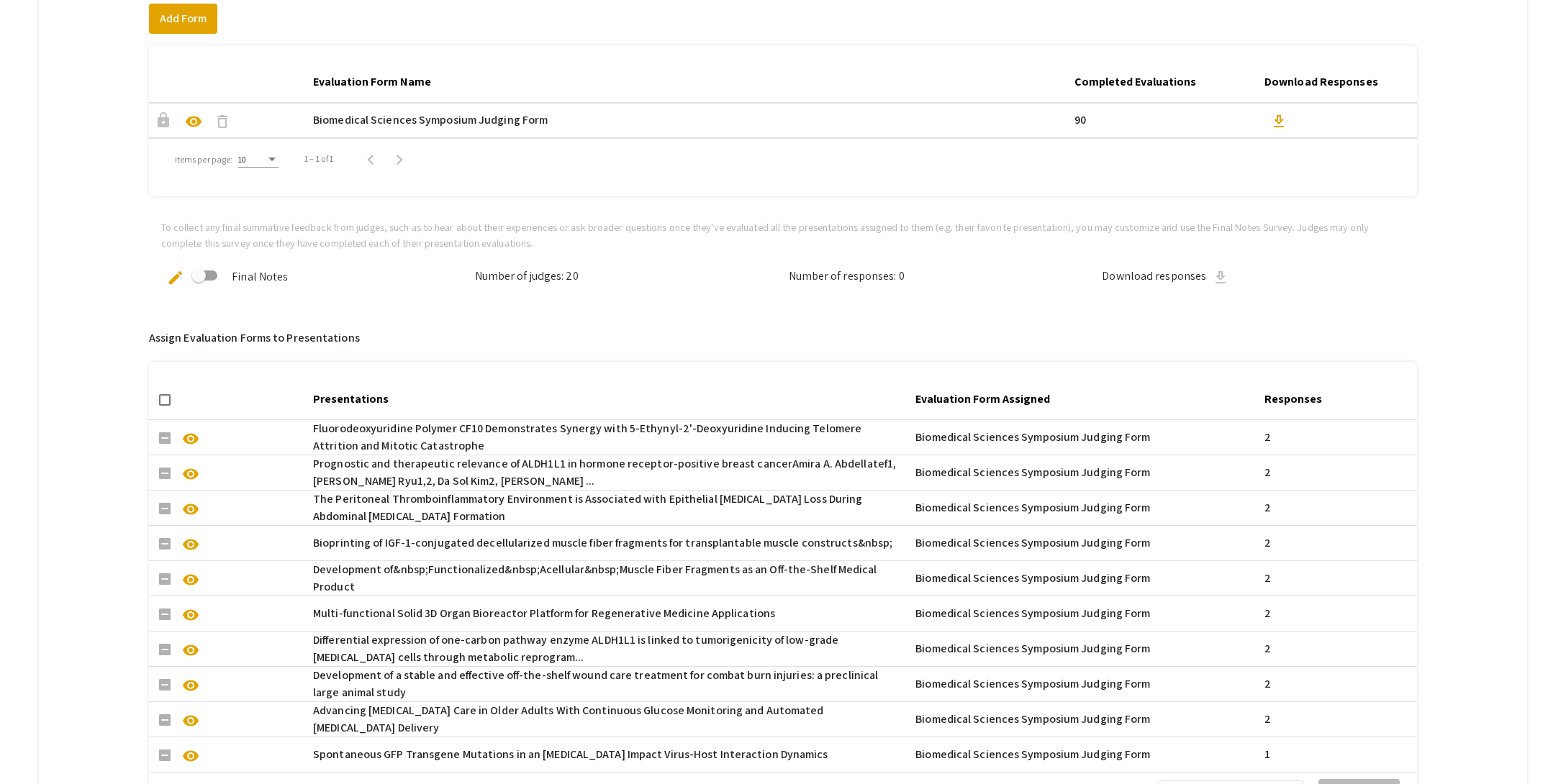
scroll to position [86, 0]
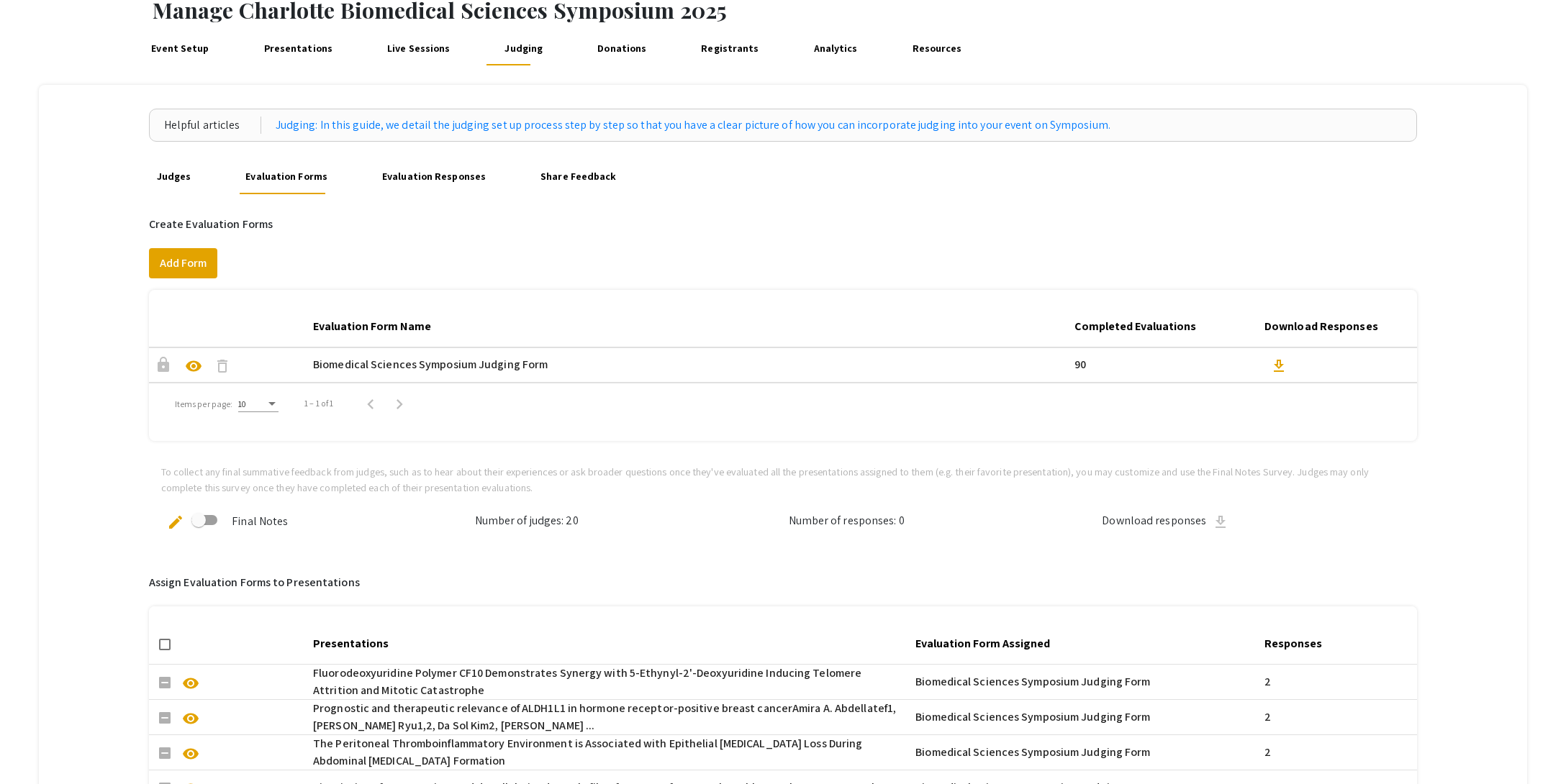
click at [192, 366] on span "visibility" at bounding box center [193, 365] width 17 height 17
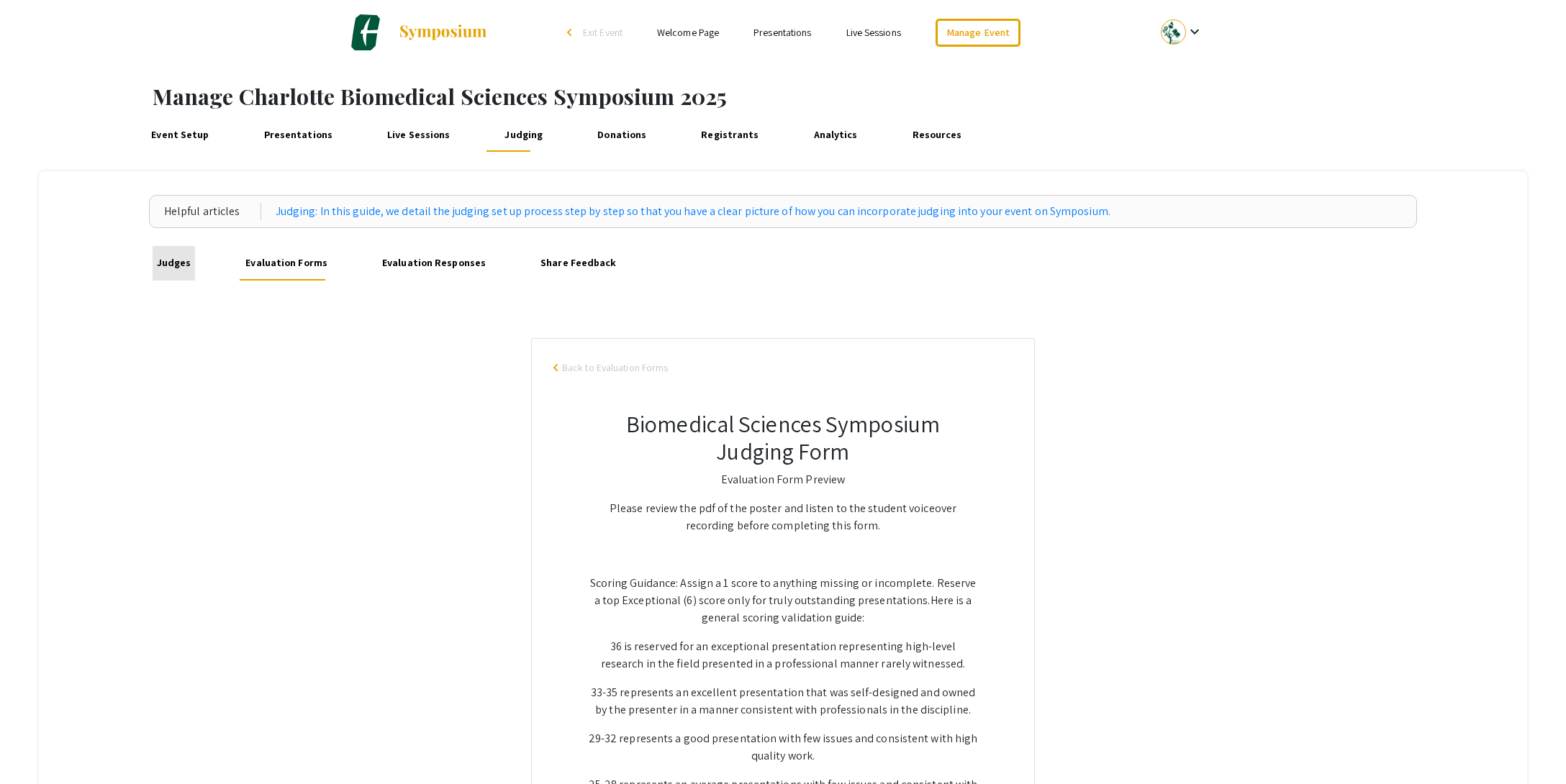
click at [180, 265] on link "Judges" at bounding box center [173, 263] width 42 height 35
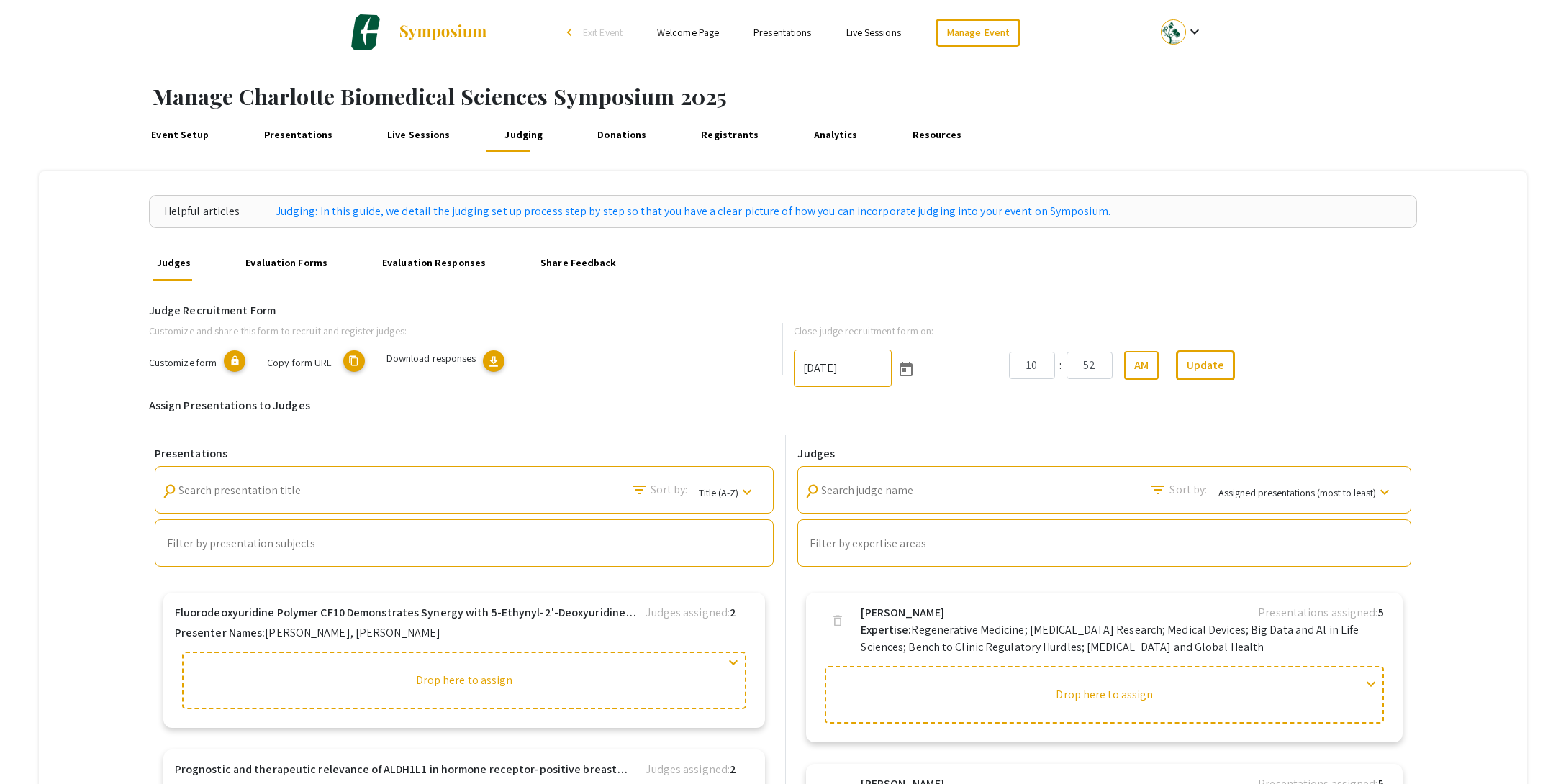
click at [192, 137] on link "Event Setup" at bounding box center [180, 134] width 65 height 35
